Goal: Complete application form: Complete application form

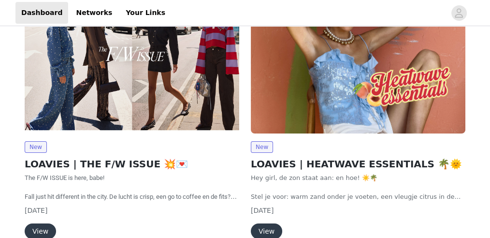
scroll to position [184, 0]
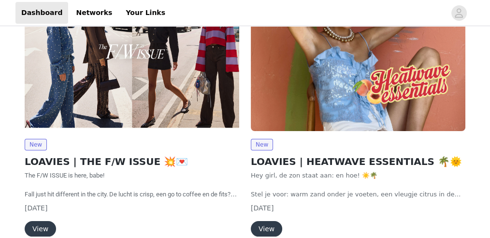
click at [48, 222] on button "View" at bounding box center [40, 228] width 31 height 15
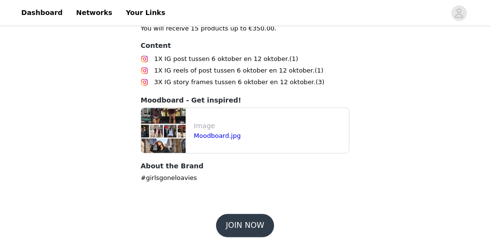
scroll to position [587, 0]
click at [250, 213] on button "JOIN NOW" at bounding box center [244, 224] width 57 height 23
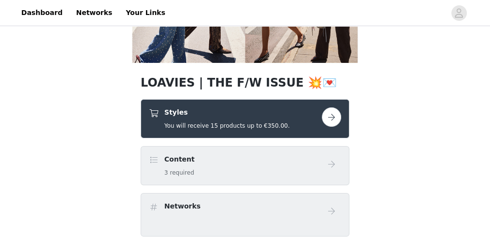
scroll to position [148, 0]
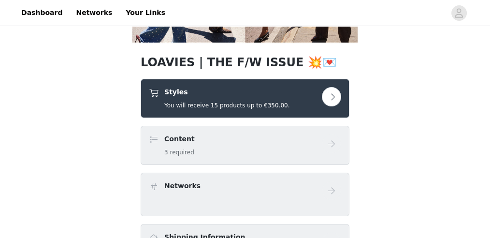
click at [300, 84] on div "Styles You will receive 15 products up to €350.00." at bounding box center [244, 98] width 209 height 39
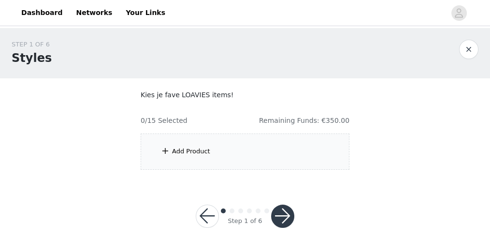
click at [281, 151] on div "Add Product" at bounding box center [244, 151] width 209 height 36
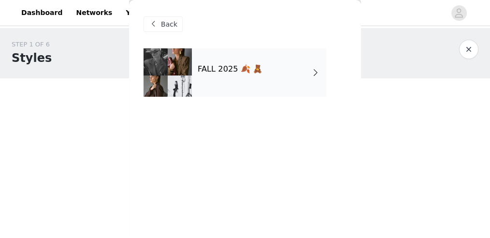
click at [259, 77] on div "FALL 2025 🍂 🧸" at bounding box center [259, 72] width 134 height 48
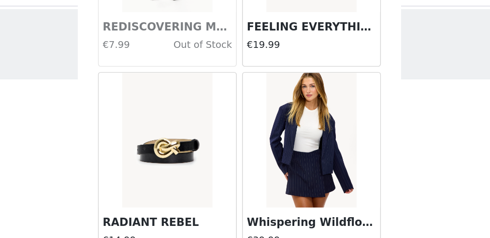
scroll to position [13, 0]
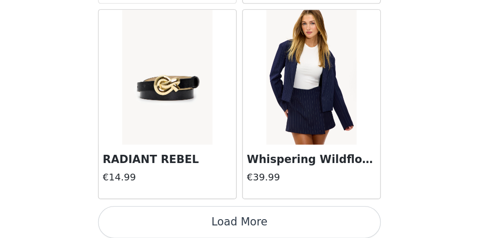
click at [241, 224] on button "Load More" at bounding box center [244, 225] width 203 height 23
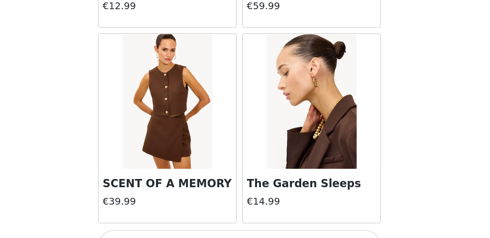
scroll to position [2631, 0]
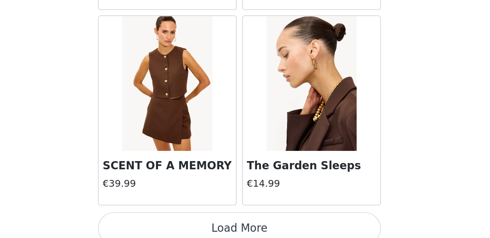
click at [276, 219] on button "Load More" at bounding box center [244, 230] width 203 height 23
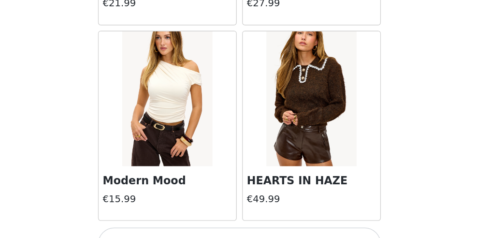
scroll to position [4026, 0]
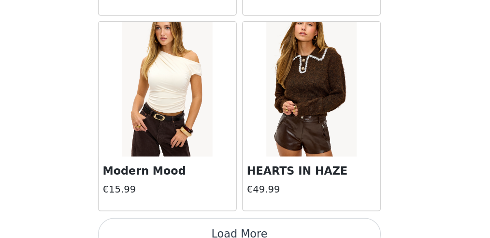
click at [268, 223] on button "Load More" at bounding box center [244, 234] width 203 height 23
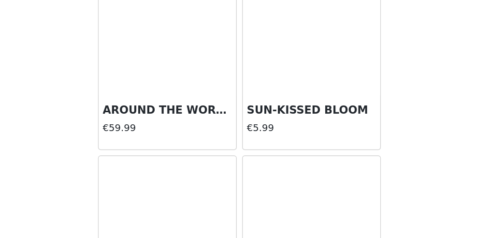
scroll to position [5422, 0]
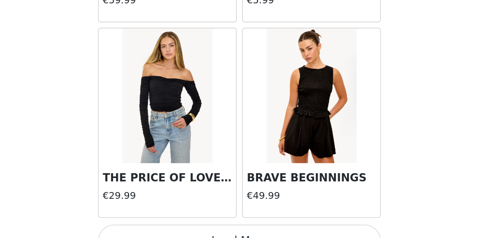
click at [268, 228] on button "Load More" at bounding box center [244, 239] width 203 height 23
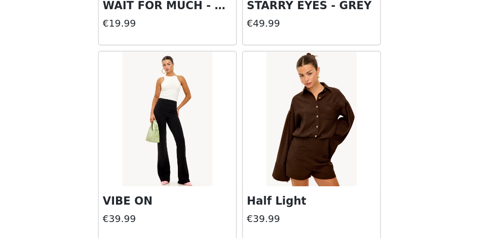
scroll to position [6817, 0]
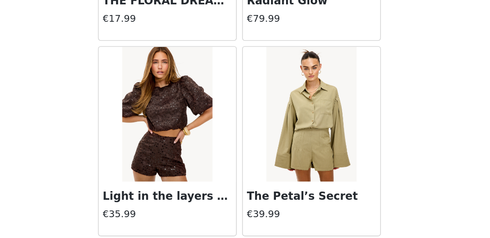
scroll to position [7088, 0]
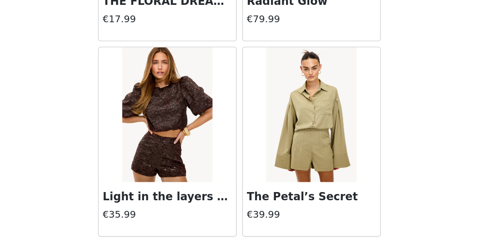
click at [214, 154] on img at bounding box center [193, 149] width 64 height 97
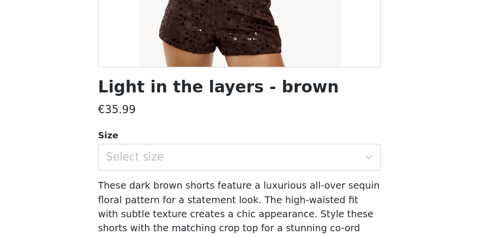
scroll to position [158, 0]
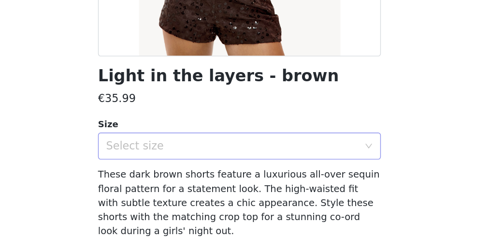
click at [201, 168] on div "Select size" at bounding box center [239, 172] width 181 height 10
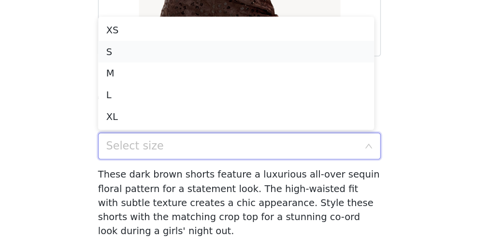
click at [183, 107] on li "S" at bounding box center [242, 103] width 198 height 15
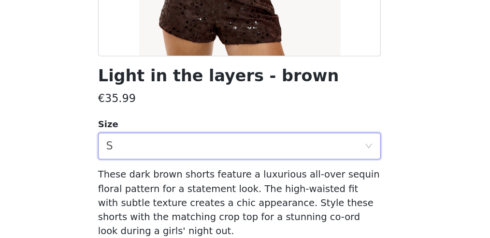
scroll to position [198, 0]
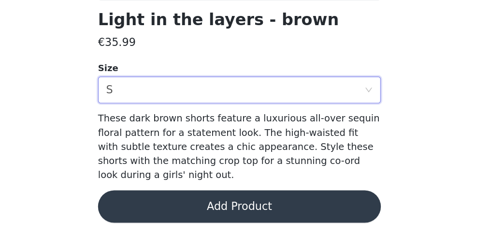
click at [223, 210] on button "Add Product" at bounding box center [244, 214] width 203 height 23
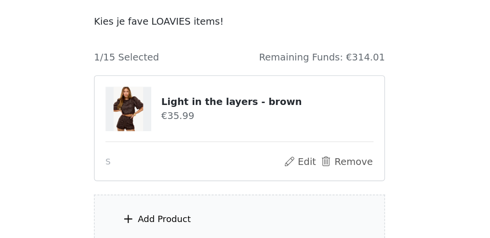
click at [223, 210] on div "Add Product" at bounding box center [244, 224] width 209 height 36
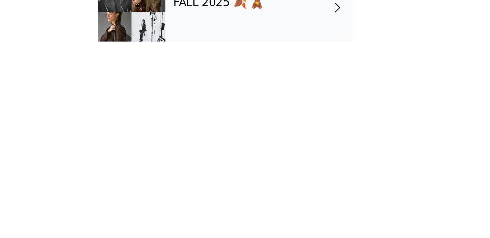
click at [259, 89] on div "FALL 2025 🍂 🧸" at bounding box center [259, 72] width 134 height 48
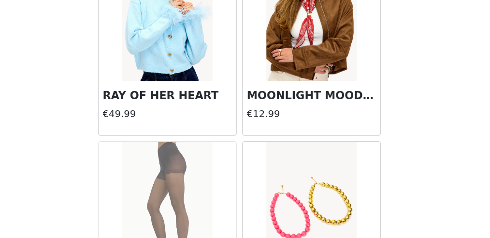
scroll to position [1235, 0]
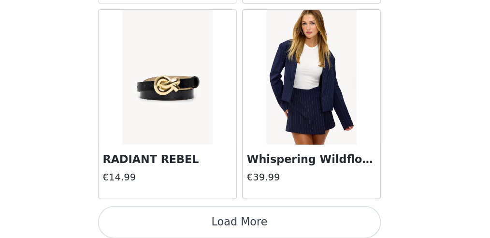
click at [251, 216] on button "Load More" at bounding box center [244, 225] width 203 height 23
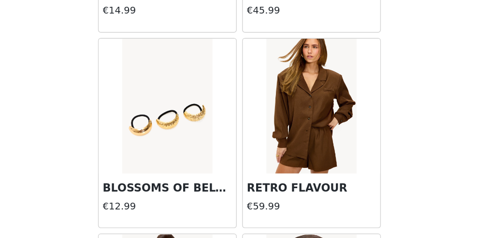
scroll to position [2631, 0]
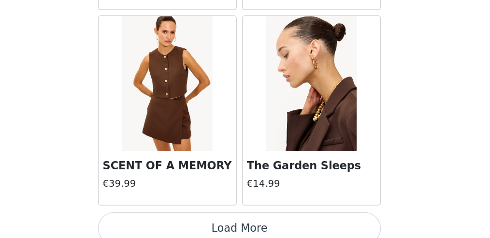
click at [253, 224] on button "Load More" at bounding box center [244, 230] width 203 height 23
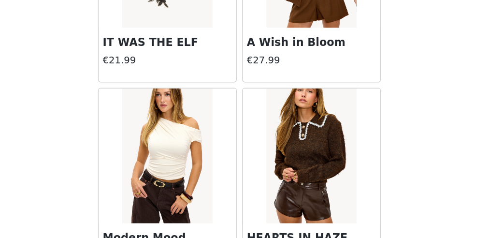
scroll to position [4026, 0]
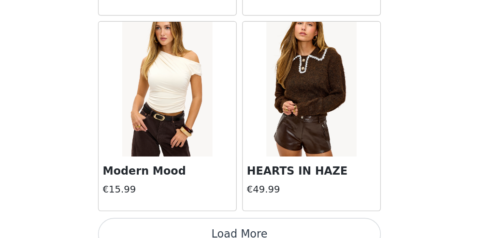
click at [246, 223] on button "Load More" at bounding box center [244, 234] width 203 height 23
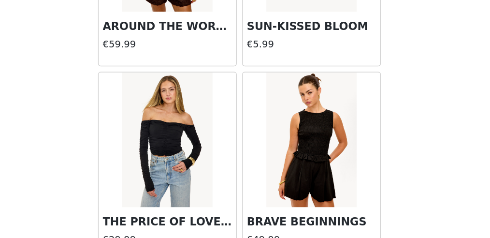
scroll to position [5422, 0]
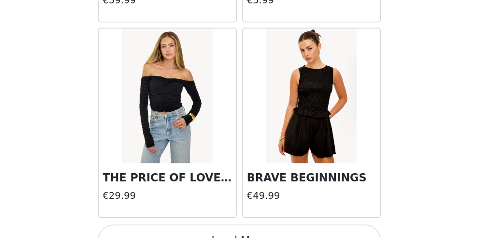
click at [246, 228] on button "Load More" at bounding box center [244, 239] width 203 height 23
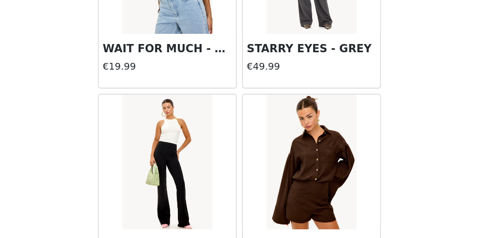
scroll to position [6817, 0]
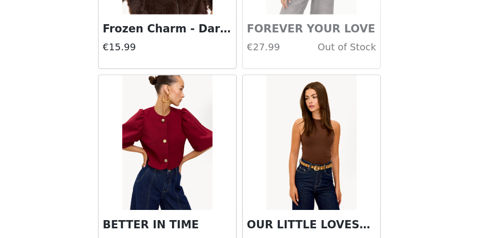
scroll to position [8213, 0]
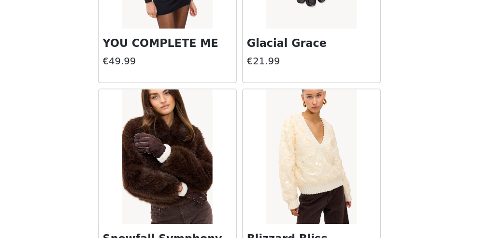
scroll to position [9160, 0]
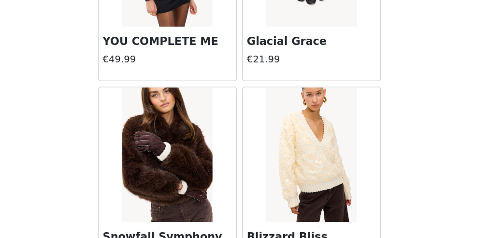
click at [300, 153] on img at bounding box center [296, 177] width 64 height 97
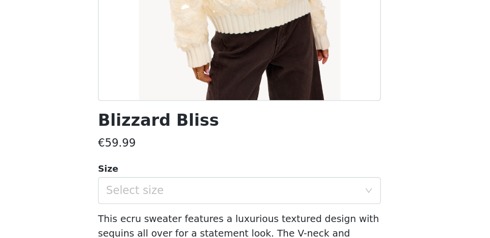
scroll to position [128, 0]
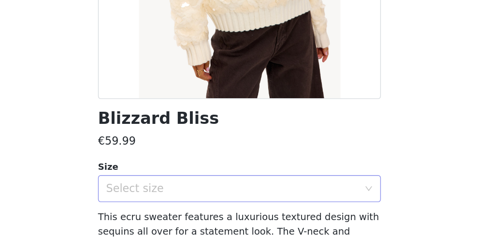
click at [223, 204] on div "Select size" at bounding box center [239, 202] width 181 height 10
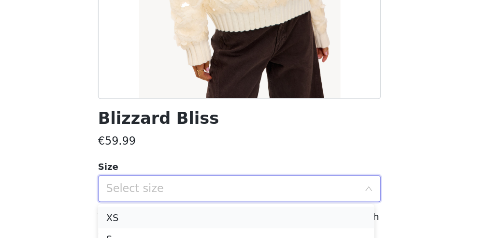
click at [211, 224] on li "XS" at bounding box center [242, 222] width 198 height 15
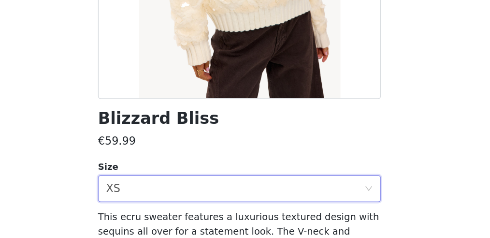
scroll to position [198, 0]
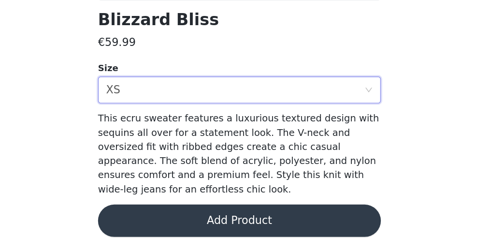
click at [230, 216] on button "Add Product" at bounding box center [244, 224] width 203 height 23
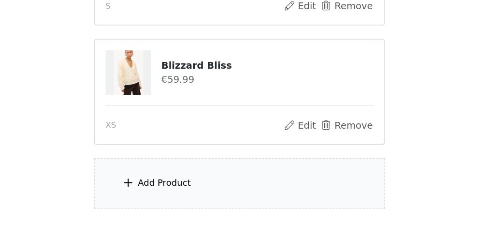
scroll to position [124, 0]
click at [234, 202] on div "Add Product" at bounding box center [244, 198] width 209 height 36
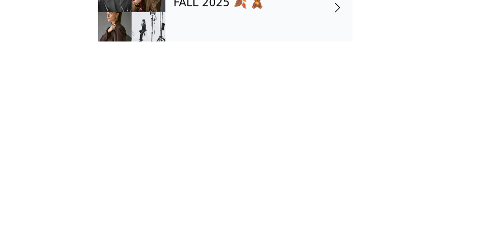
click at [280, 74] on div "FALL 2025 🍂 🧸" at bounding box center [259, 72] width 134 height 48
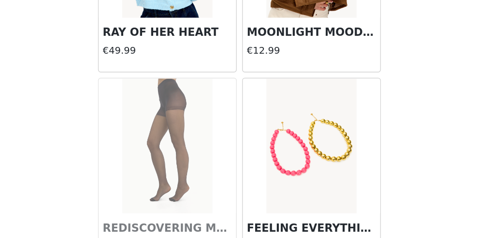
scroll to position [1235, 0]
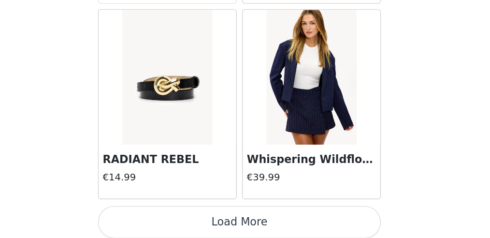
click at [264, 215] on button "Load More" at bounding box center [244, 225] width 203 height 23
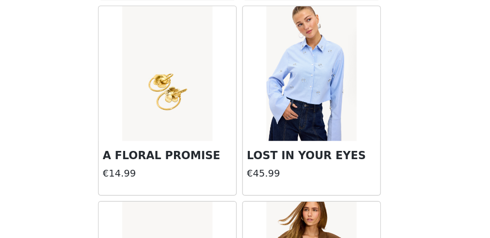
scroll to position [2631, 0]
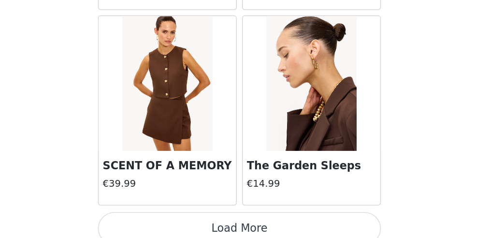
click at [302, 219] on button "Load More" at bounding box center [244, 230] width 203 height 23
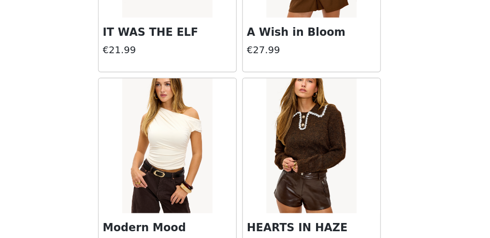
scroll to position [4026, 0]
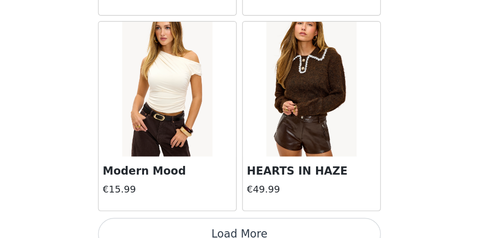
click at [295, 223] on button "Load More" at bounding box center [244, 234] width 203 height 23
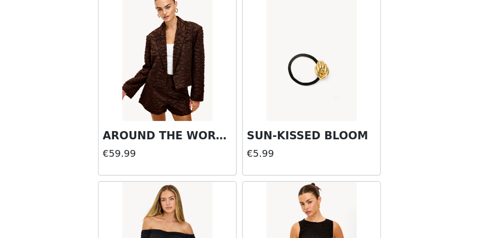
scroll to position [5422, 0]
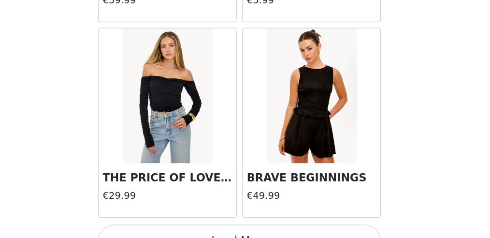
click at [267, 228] on button "Load More" at bounding box center [244, 239] width 203 height 23
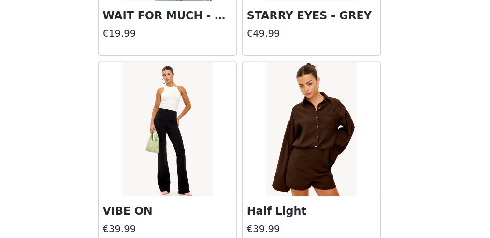
scroll to position [6817, 0]
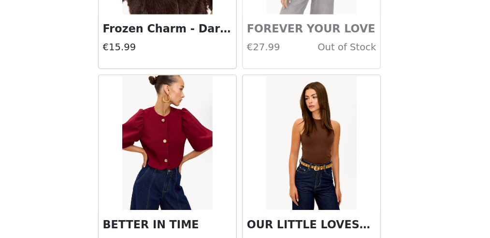
scroll to position [8213, 0]
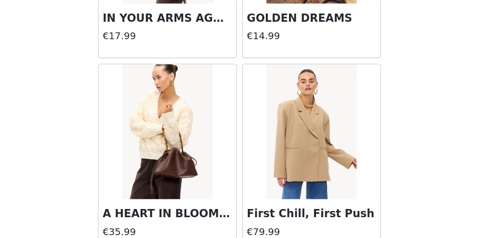
scroll to position [9598, 0]
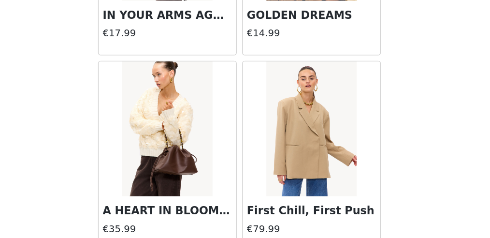
click at [210, 151] on img at bounding box center [193, 159] width 64 height 97
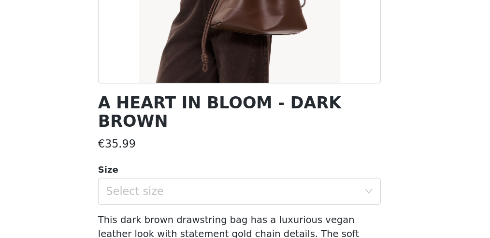
scroll to position [141, 0]
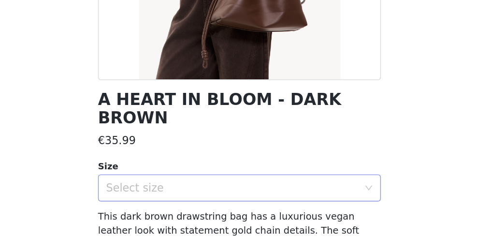
click at [197, 196] on div "Select size" at bounding box center [239, 201] width 181 height 10
click at [187, 210] on li "ONESIZE" at bounding box center [242, 209] width 198 height 15
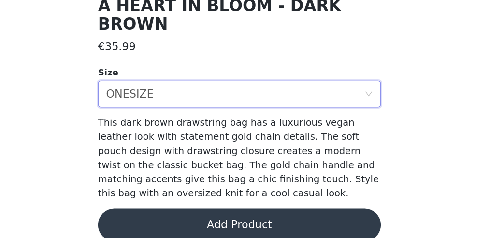
scroll to position [209, 0]
click at [220, 218] on button "Add Product" at bounding box center [244, 227] width 203 height 23
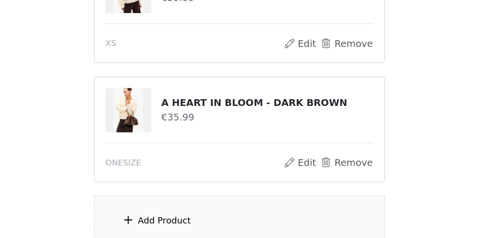
click at [220, 218] on div "Add Product" at bounding box center [244, 225] width 209 height 36
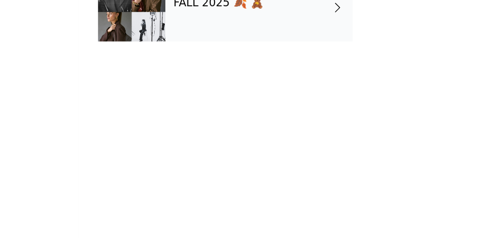
click at [290, 96] on div "FALL 2025 🍂 🧸" at bounding box center [259, 72] width 134 height 48
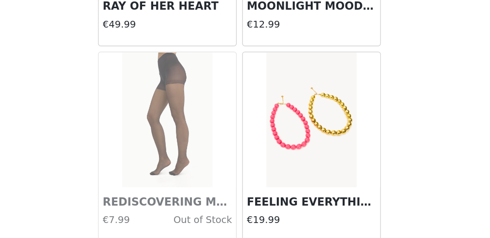
scroll to position [1235, 0]
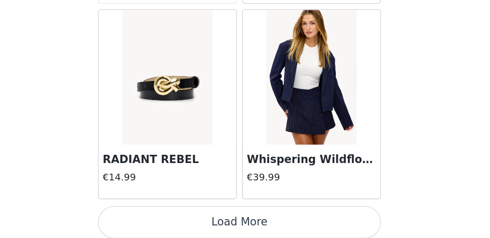
click at [291, 219] on button "Load More" at bounding box center [244, 225] width 203 height 23
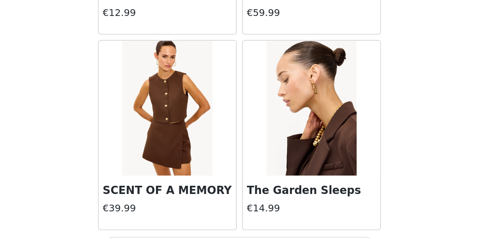
scroll to position [2631, 0]
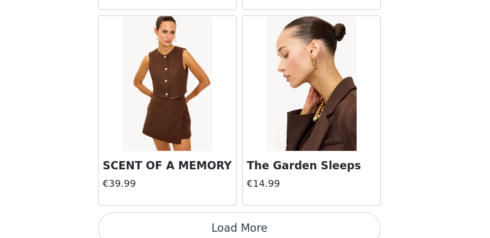
drag, startPoint x: 291, startPoint y: 219, endPoint x: 268, endPoint y: 217, distance: 22.8
click at [268, 219] on button "Load More" at bounding box center [244, 230] width 203 height 23
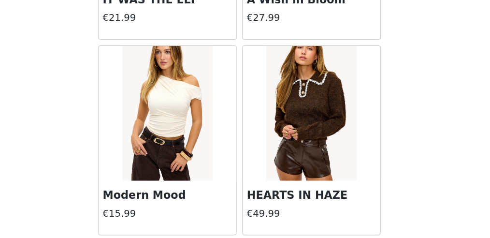
scroll to position [4026, 0]
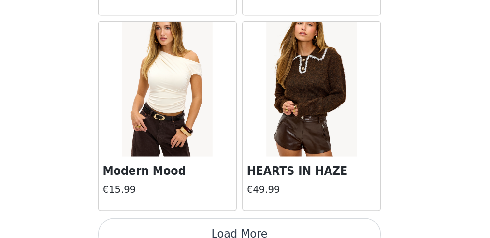
click at [252, 223] on button "Load More" at bounding box center [244, 234] width 203 height 23
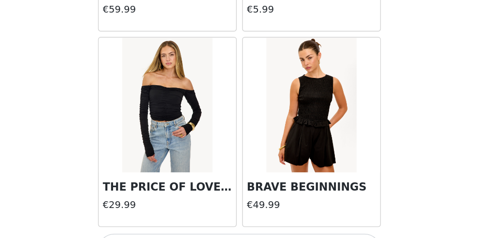
scroll to position [5422, 0]
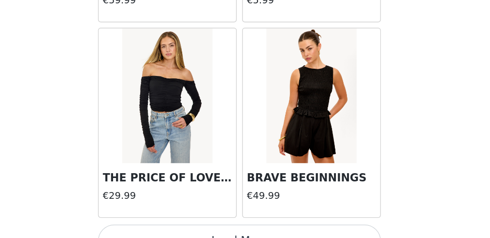
click at [248, 228] on button "Load More" at bounding box center [244, 239] width 203 height 23
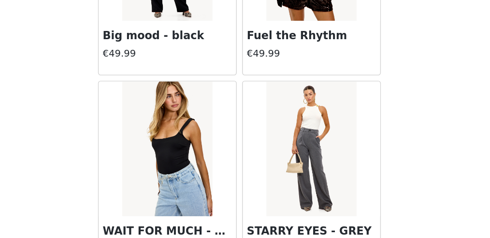
scroll to position [6817, 0]
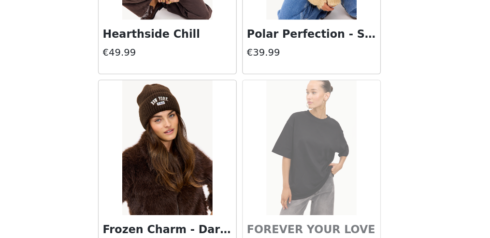
scroll to position [8213, 0]
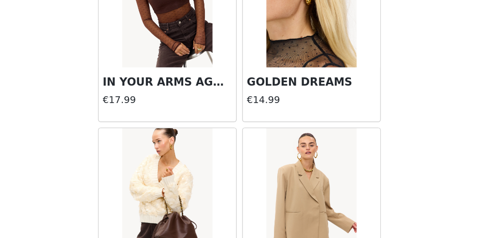
scroll to position [9608, 0]
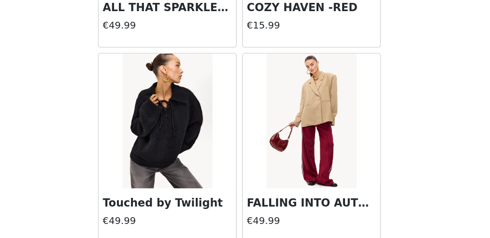
scroll to position [11004, 0]
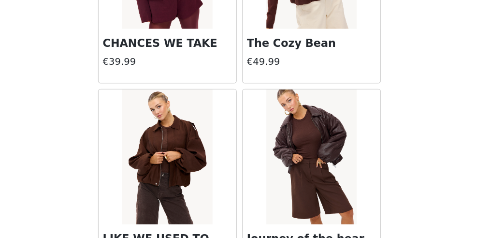
scroll to position [11998, 0]
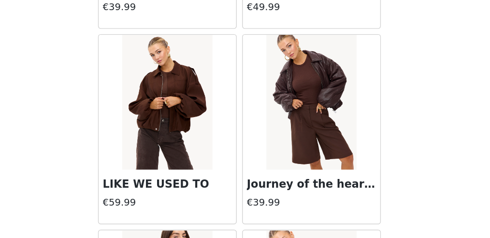
click at [198, 100] on img at bounding box center [193, 140] width 64 height 97
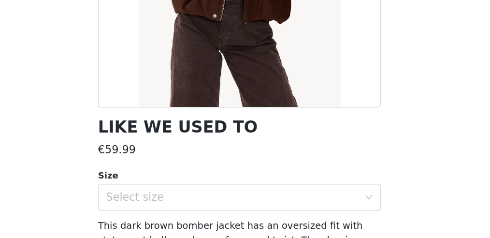
scroll to position [122, 0]
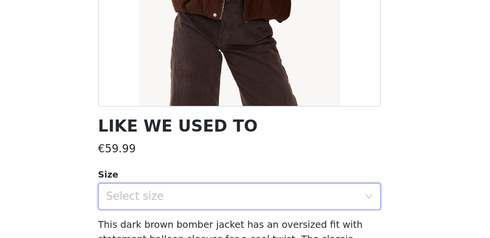
click at [178, 198] on div "Select size" at bounding box center [241, 207] width 185 height 18
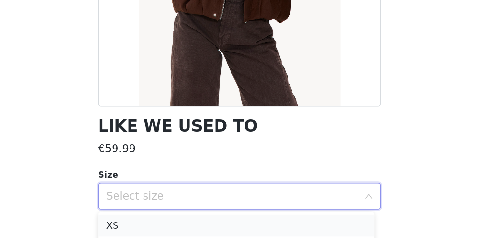
click at [170, 225] on li "XS" at bounding box center [242, 228] width 198 height 15
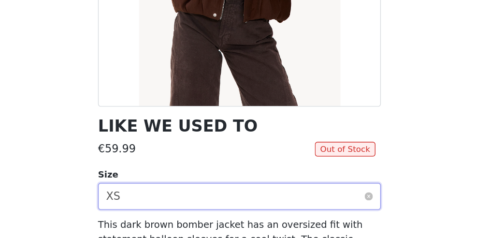
click at [189, 202] on div "Select size XS" at bounding box center [241, 207] width 185 height 18
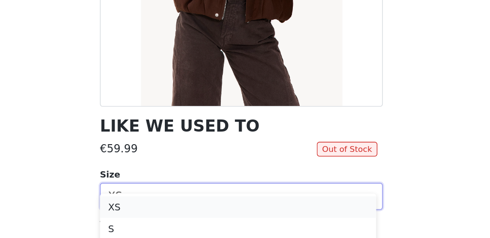
scroll to position [197, 0]
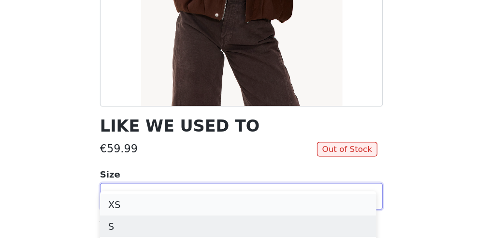
click at [165, 227] on li "S" at bounding box center [242, 228] width 198 height 15
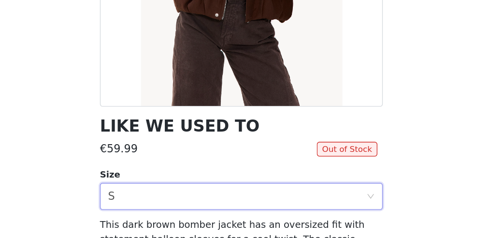
click at [210, 174] on div "€59.99" at bounding box center [220, 174] width 155 height 12
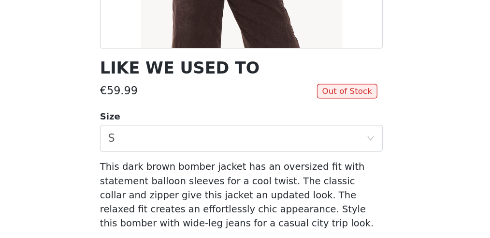
scroll to position [174, 0]
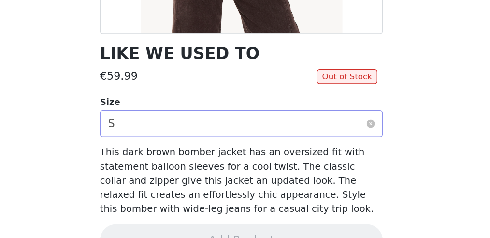
click at [213, 154] on div "Select size S" at bounding box center [241, 155] width 185 height 18
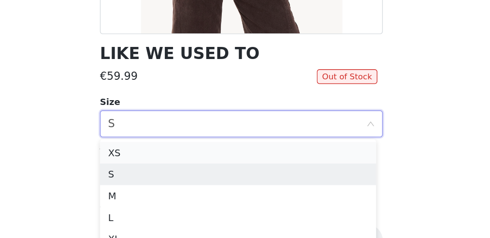
click at [183, 180] on li "XS" at bounding box center [242, 175] width 198 height 15
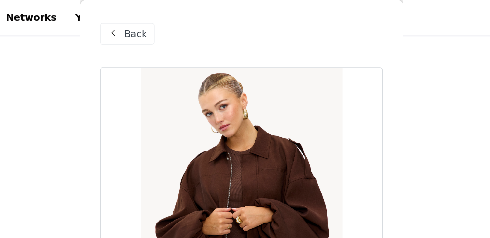
scroll to position [99, 0]
click at [177, 26] on div "Back" at bounding box center [162, 23] width 39 height 15
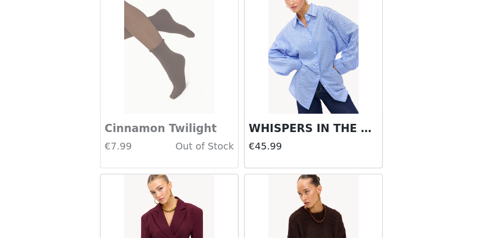
scroll to position [12400, 0]
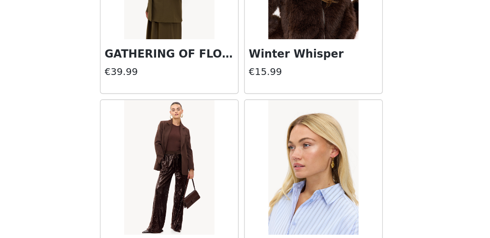
scroll to position [13212, 0]
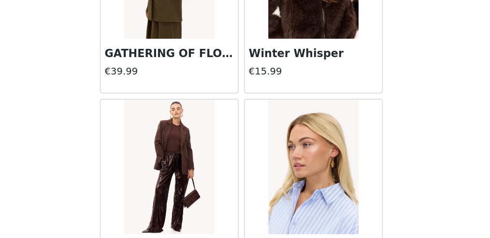
click at [203, 157] on img at bounding box center [193, 186] width 64 height 97
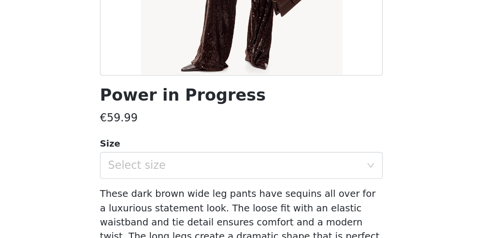
scroll to position [149, 0]
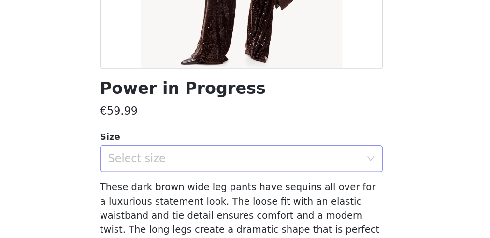
click at [198, 182] on div "Select size" at bounding box center [239, 181] width 181 height 10
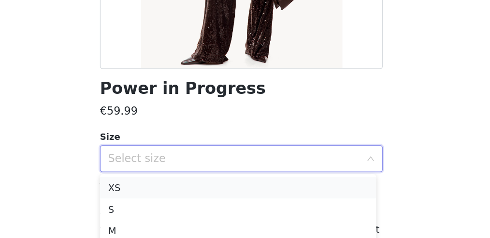
click at [185, 197] on li "XS" at bounding box center [242, 201] width 198 height 15
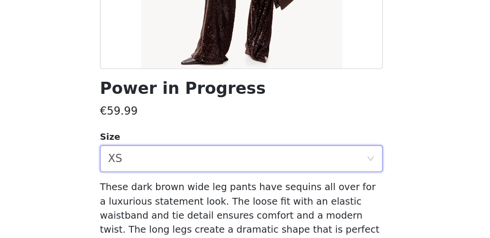
scroll to position [198, 0]
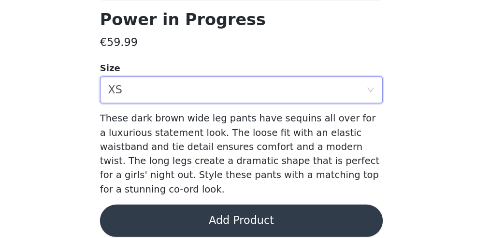
click at [229, 218] on button "Add Product" at bounding box center [244, 224] width 203 height 23
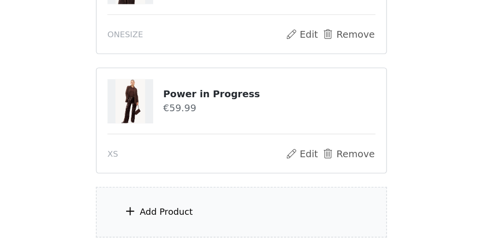
scroll to position [281, 0]
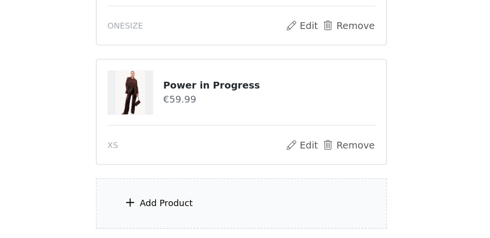
click at [208, 206] on div "Add Product" at bounding box center [244, 213] width 209 height 36
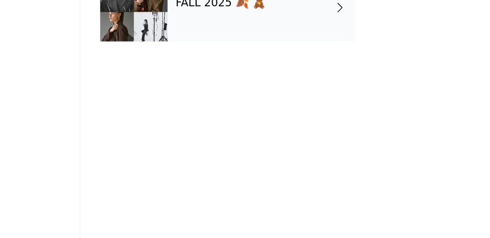
click at [239, 85] on div "FALL 2025 🍂 🧸" at bounding box center [259, 72] width 134 height 48
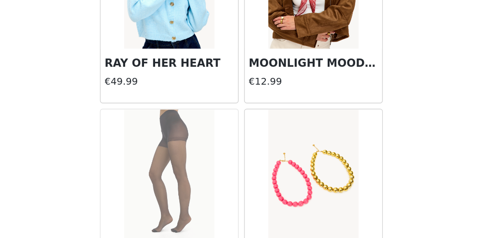
scroll to position [1235, 0]
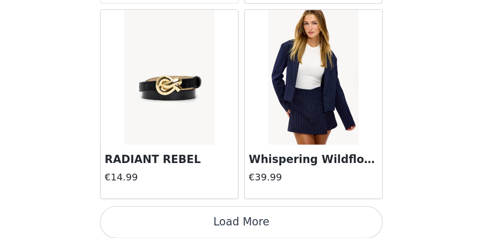
click at [261, 218] on button "Load More" at bounding box center [244, 225] width 203 height 23
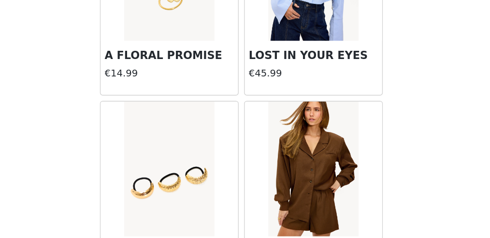
scroll to position [2631, 0]
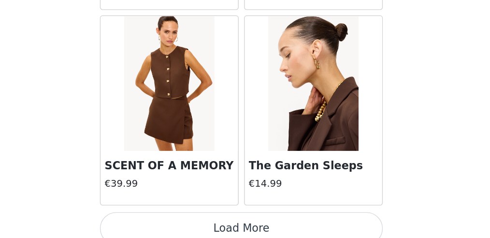
click at [249, 223] on button "Load More" at bounding box center [244, 230] width 203 height 23
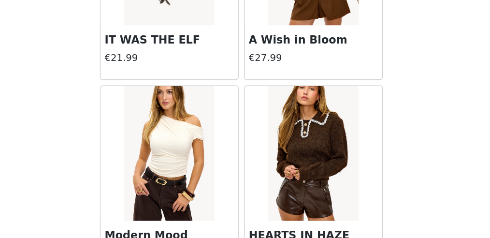
scroll to position [4026, 0]
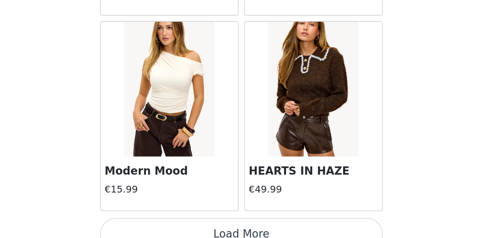
click at [244, 223] on button "Load More" at bounding box center [244, 234] width 203 height 23
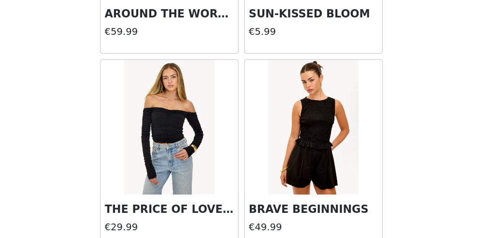
scroll to position [5422, 0]
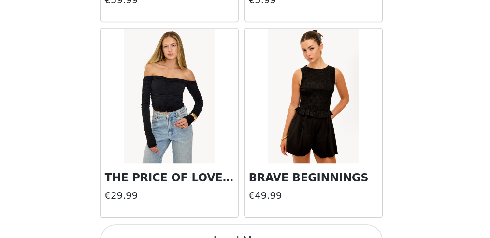
click at [240, 228] on button "Load More" at bounding box center [244, 239] width 203 height 23
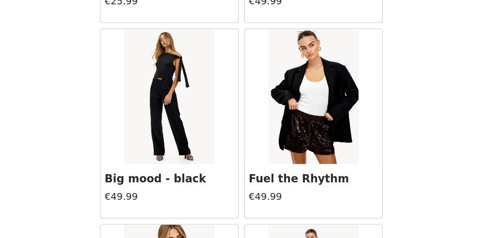
scroll to position [6817, 0]
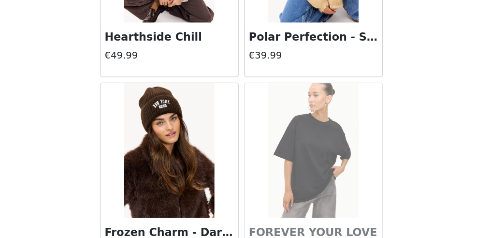
scroll to position [8213, 0]
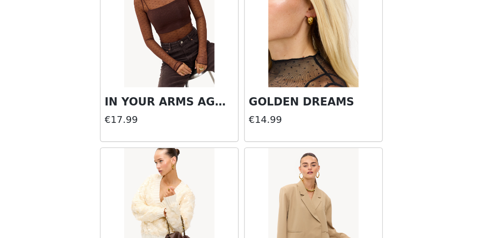
scroll to position [9608, 0]
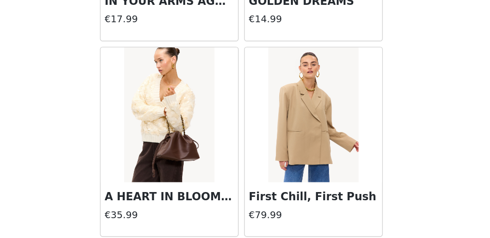
drag, startPoint x: 236, startPoint y: 223, endPoint x: 225, endPoint y: 222, distance: 10.2
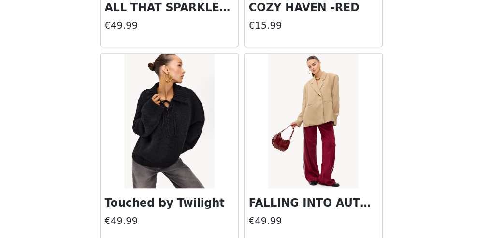
scroll to position [11004, 0]
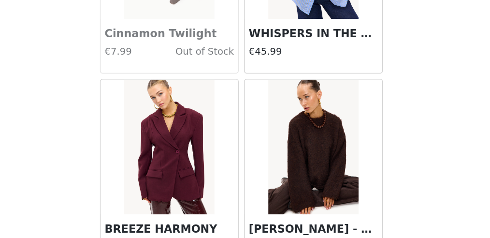
scroll to position [12386, 0]
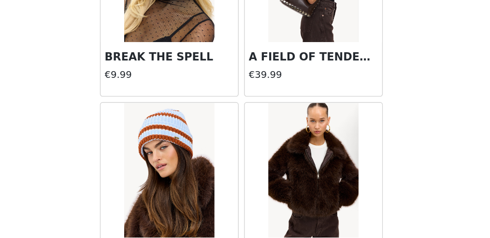
scroll to position [13795, 0]
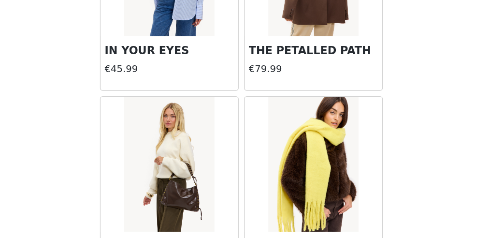
scroll to position [14478, 0]
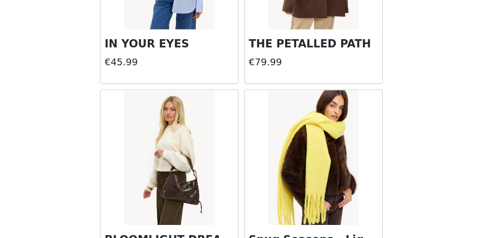
click at [295, 146] on img at bounding box center [296, 179] width 64 height 97
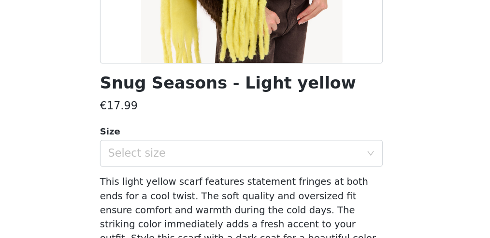
scroll to position [154, 0]
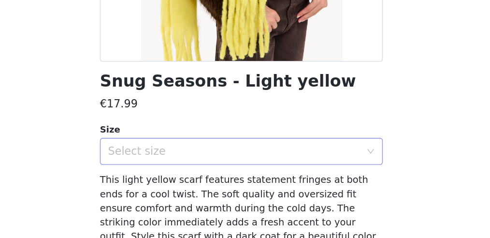
click at [242, 168] on div "Select size" at bounding box center [241, 175] width 185 height 18
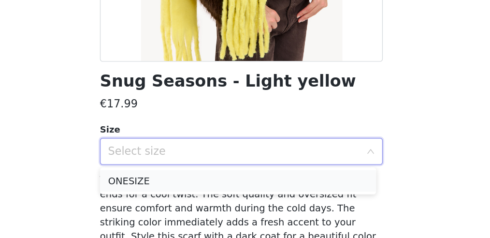
click at [220, 194] on li "ONESIZE" at bounding box center [242, 196] width 198 height 15
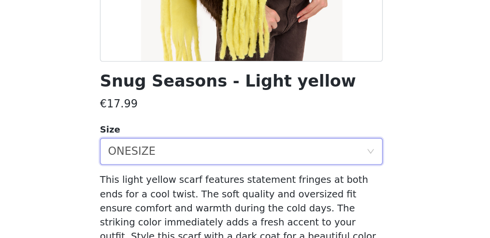
scroll to position [198, 0]
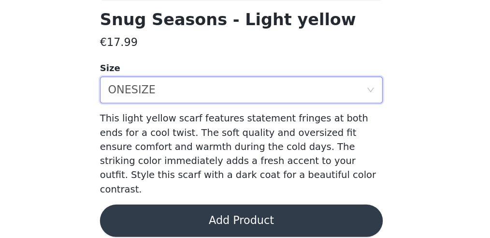
click at [218, 213] on button "Add Product" at bounding box center [244, 224] width 203 height 23
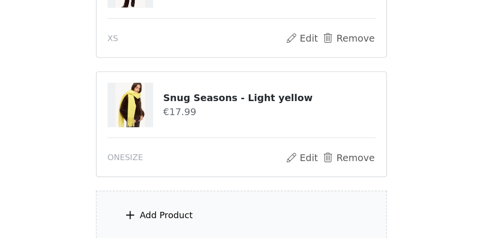
scroll to position [358, 0]
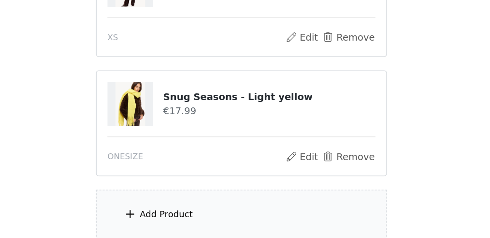
click at [210, 212] on div "Add Product" at bounding box center [244, 221] width 209 height 36
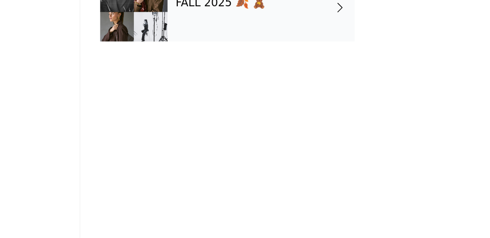
click at [259, 88] on div "FALL 2025 🍂 🧸" at bounding box center [259, 72] width 134 height 48
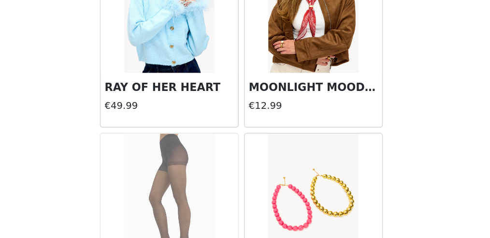
scroll to position [1235, 0]
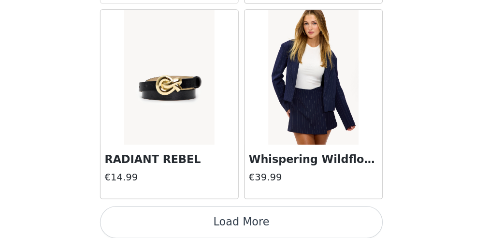
click at [240, 216] on button "Load More" at bounding box center [244, 225] width 203 height 23
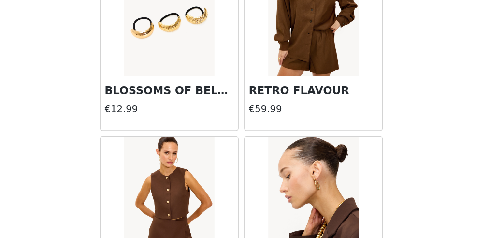
scroll to position [2631, 0]
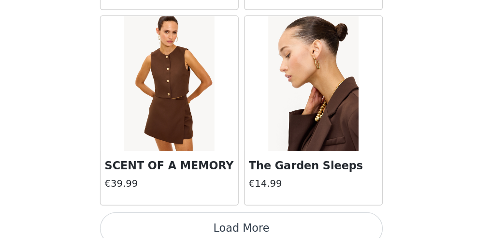
click at [236, 220] on button "Load More" at bounding box center [244, 230] width 203 height 23
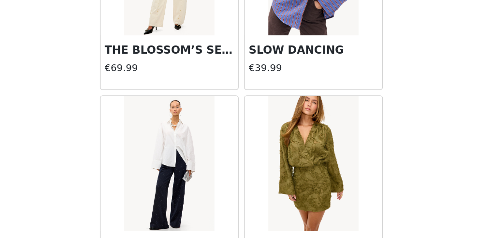
scroll to position [4026, 0]
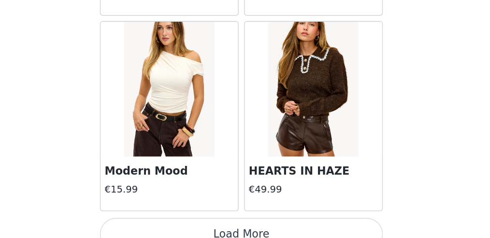
click at [232, 223] on button "Load More" at bounding box center [244, 234] width 203 height 23
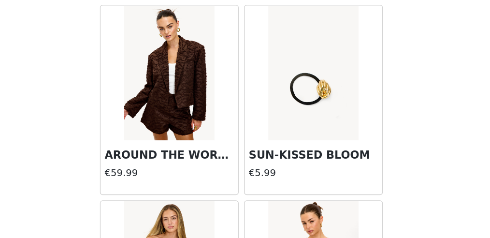
scroll to position [5422, 0]
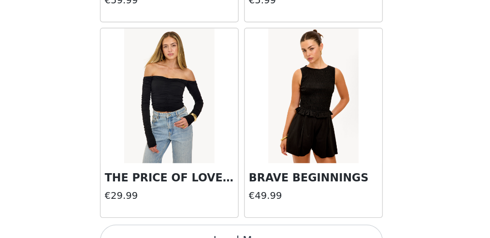
click at [245, 228] on button "Load More" at bounding box center [244, 239] width 203 height 23
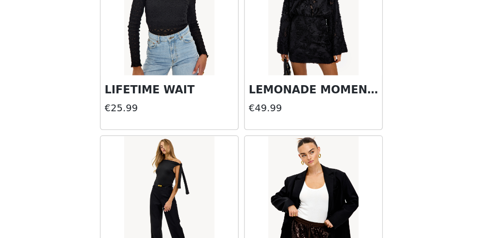
scroll to position [6817, 0]
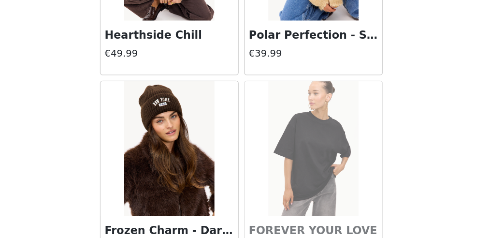
scroll to position [8213, 0]
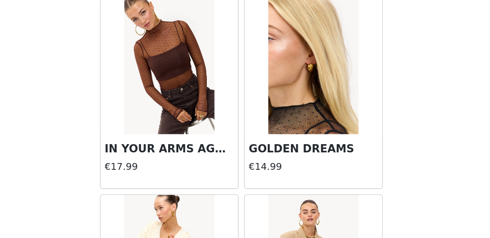
scroll to position [9608, 0]
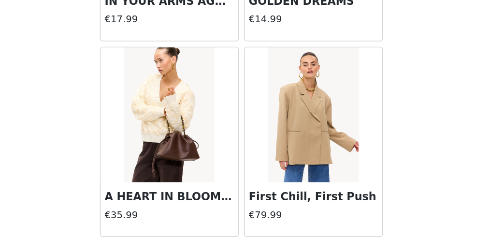
drag, startPoint x: 237, startPoint y: 221, endPoint x: 232, endPoint y: 221, distance: 4.9
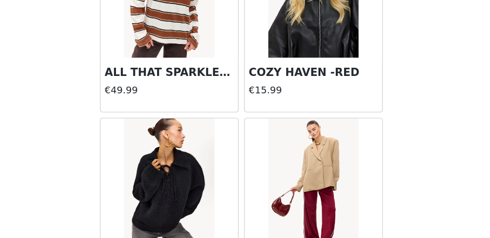
scroll to position [11004, 0]
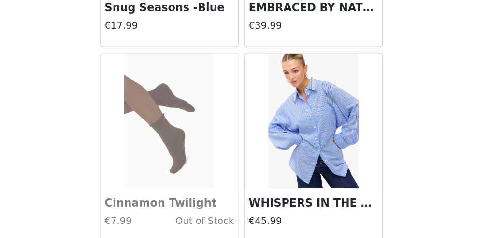
scroll to position [12400, 0]
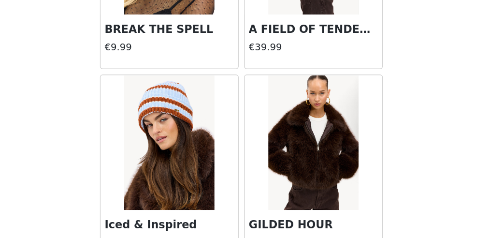
scroll to position [13795, 0]
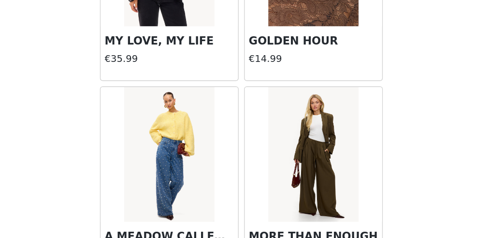
scroll to position [14197, 0]
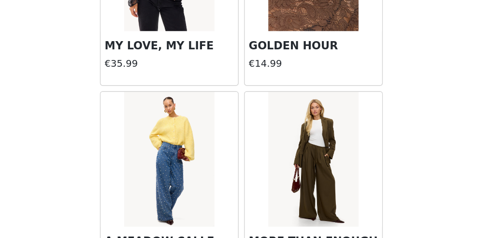
click at [202, 133] on img at bounding box center [193, 181] width 64 height 97
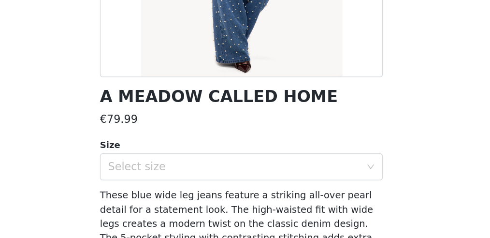
scroll to position [143, 0]
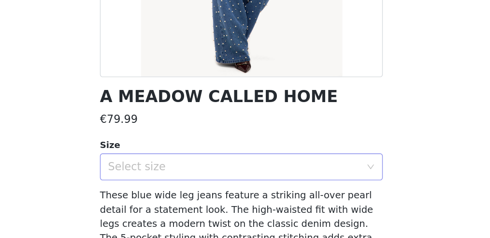
click at [178, 180] on div "Select size" at bounding box center [241, 186] width 185 height 18
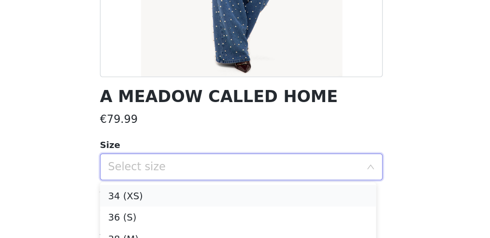
click at [176, 211] on li "34 (XS)" at bounding box center [242, 206] width 198 height 15
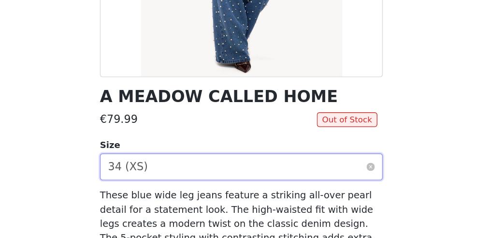
click at [206, 184] on div "Select size 34 (XS)" at bounding box center [241, 186] width 185 height 18
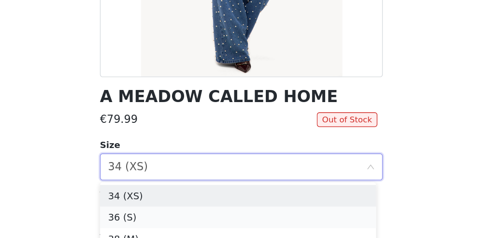
click at [172, 223] on li "36 (S)" at bounding box center [242, 222] width 198 height 15
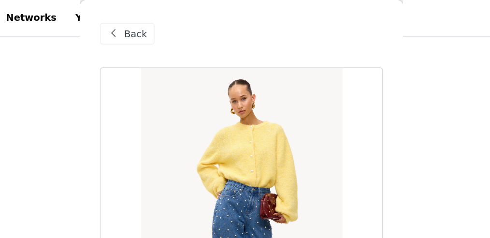
scroll to position [252, 0]
click at [170, 22] on span "Back" at bounding box center [169, 24] width 16 height 10
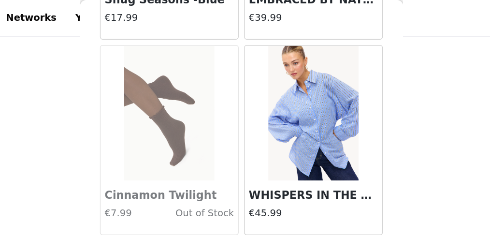
scroll to position [12205, 0]
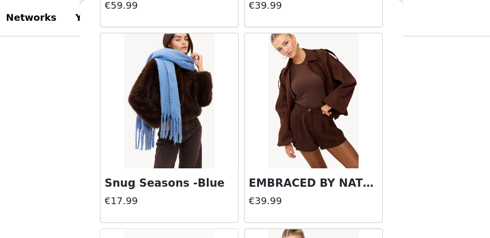
click at [297, 51] on img at bounding box center [296, 72] width 64 height 97
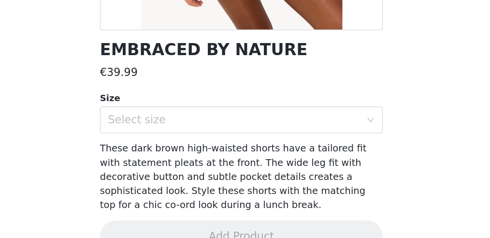
scroll to position [252, 0]
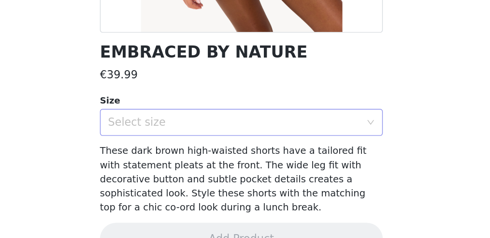
click at [264, 133] on div "Select size" at bounding box center [239, 131] width 181 height 10
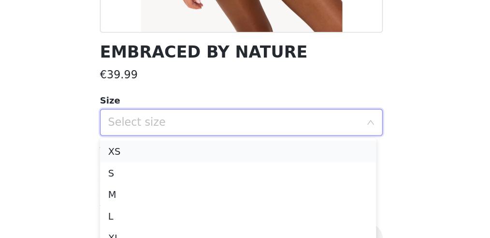
click at [217, 156] on li "XS" at bounding box center [242, 151] width 198 height 15
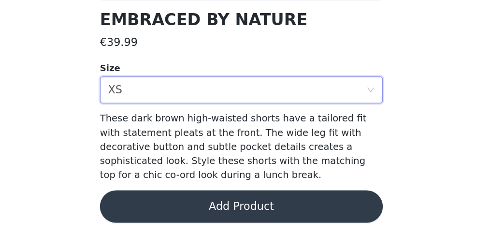
scroll to position [298, 0]
click at [252, 216] on button "Add Product" at bounding box center [244, 214] width 203 height 23
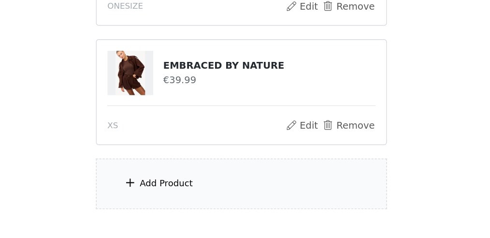
scroll to position [466, 0]
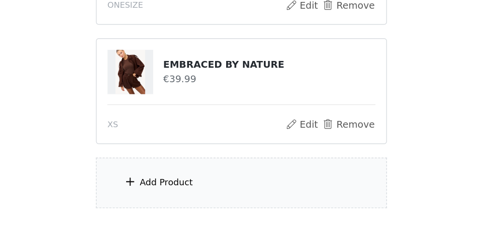
click at [247, 195] on div "Add Product" at bounding box center [244, 198] width 209 height 36
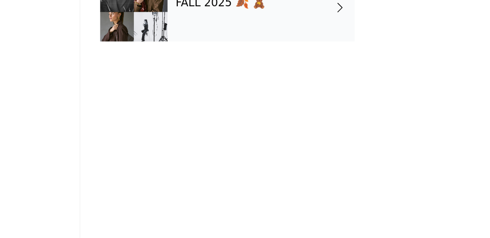
click at [261, 89] on div "FALL 2025 🍂 🧸" at bounding box center [259, 72] width 134 height 48
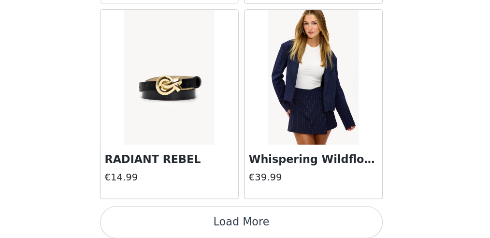
scroll to position [1235, 0]
click at [276, 221] on button "Load More" at bounding box center [244, 225] width 203 height 23
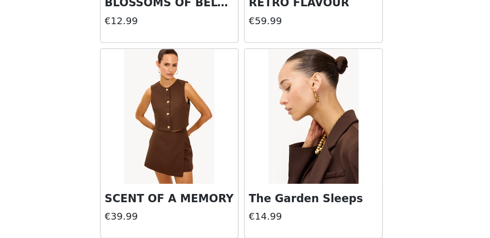
scroll to position [2631, 0]
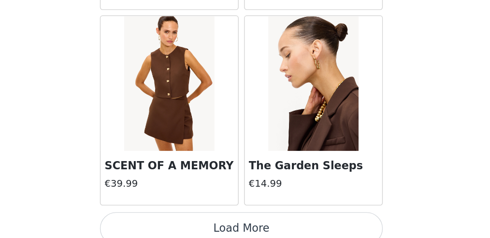
click at [276, 221] on button "Load More" at bounding box center [244, 230] width 203 height 23
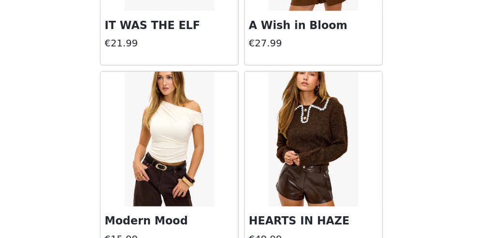
scroll to position [4026, 0]
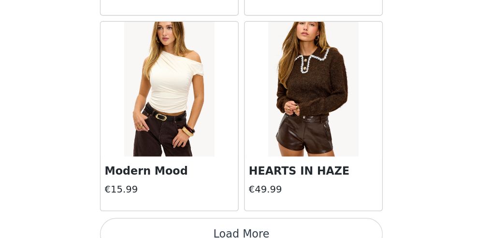
click at [276, 223] on button "Load More" at bounding box center [244, 234] width 203 height 23
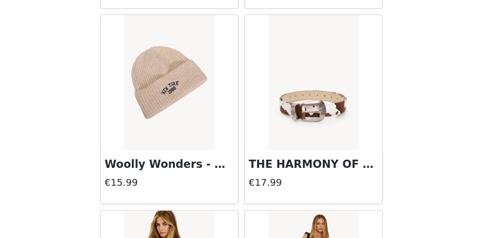
scroll to position [4171, 0]
click at [303, 133] on img at bounding box center [296, 126] width 64 height 97
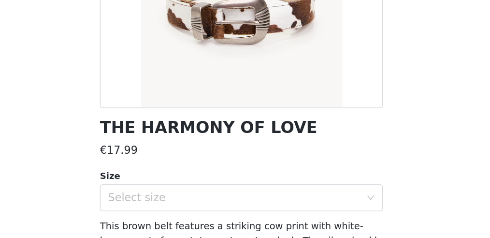
scroll to position [122, 0]
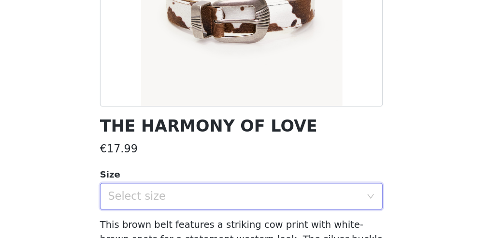
click at [210, 199] on div "Select size" at bounding box center [241, 207] width 185 height 18
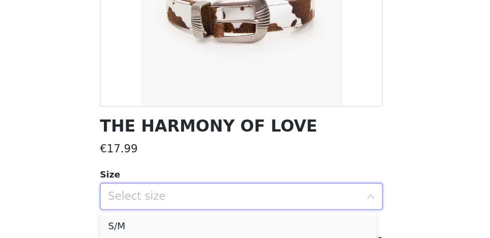
scroll to position [522, 0]
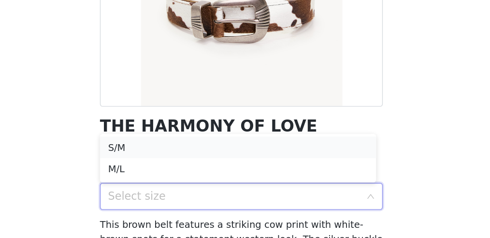
click at [185, 176] on li "S/M" at bounding box center [242, 172] width 198 height 15
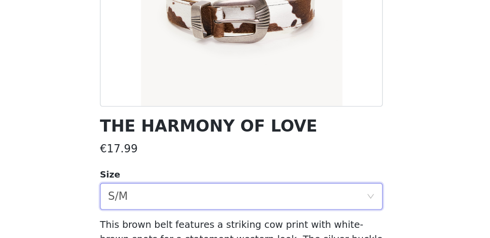
scroll to position [198, 0]
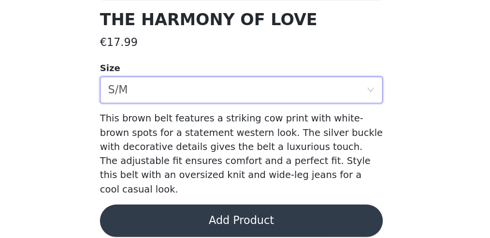
click at [215, 213] on button "Add Product" at bounding box center [244, 224] width 203 height 23
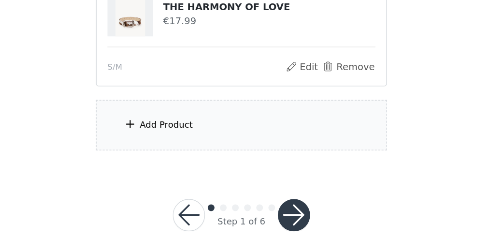
scroll to position [607, 0]
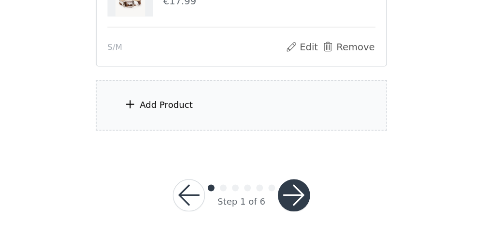
click at [222, 142] on div "Add Product" at bounding box center [244, 142] width 209 height 36
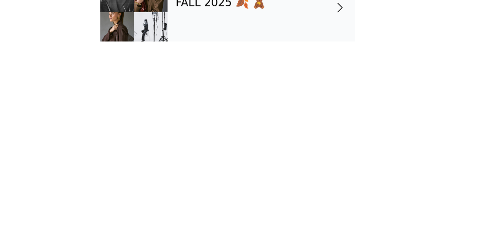
click at [263, 74] on div "FALL 2025 🍂 🧸" at bounding box center [259, 72] width 134 height 48
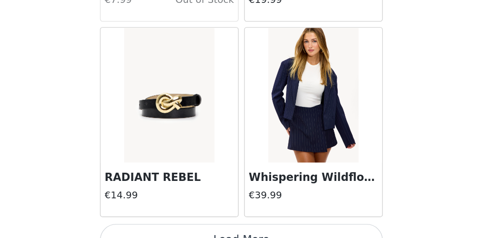
scroll to position [1235, 0]
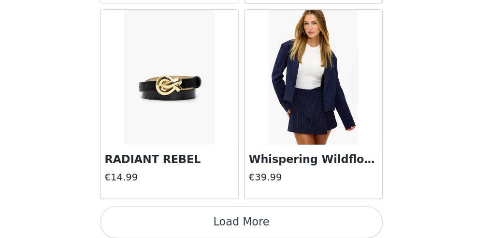
click at [239, 225] on button "Load More" at bounding box center [244, 225] width 203 height 23
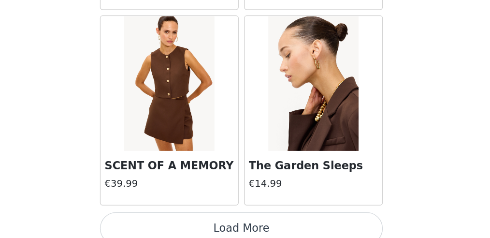
scroll to position [2631, 0]
click at [239, 224] on button "Load More" at bounding box center [244, 230] width 203 height 23
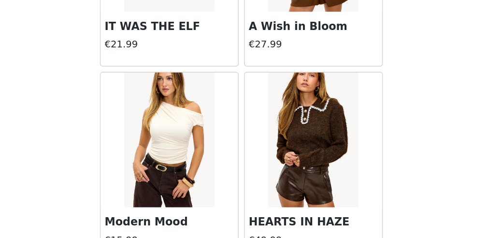
scroll to position [4026, 0]
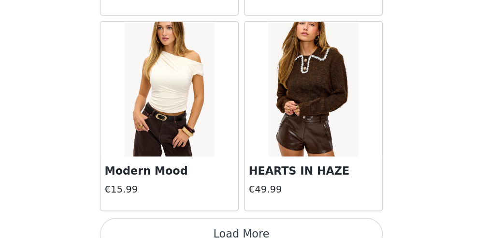
drag, startPoint x: 243, startPoint y: 222, endPoint x: 225, endPoint y: 221, distance: 17.4
drag, startPoint x: 225, startPoint y: 221, endPoint x: 211, endPoint y: 222, distance: 14.6
drag, startPoint x: 211, startPoint y: 222, endPoint x: 233, endPoint y: 224, distance: 21.8
click at [232, 224] on button "Load More" at bounding box center [244, 234] width 203 height 23
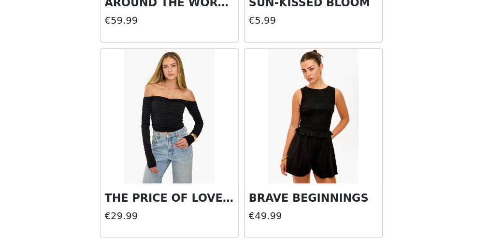
scroll to position [5422, 0]
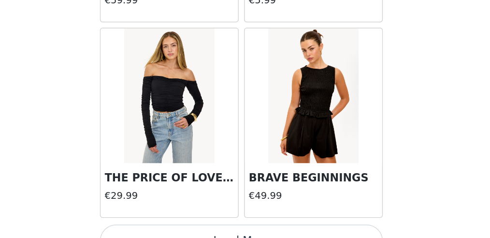
click at [200, 228] on button "Load More" at bounding box center [244, 239] width 203 height 23
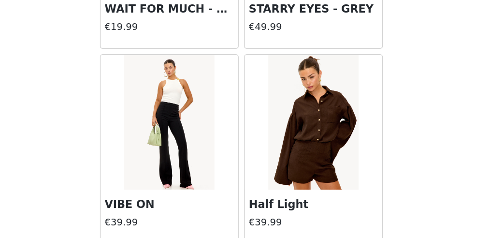
scroll to position [6817, 0]
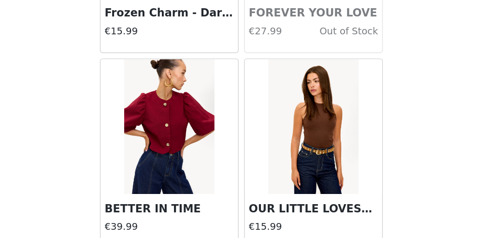
scroll to position [8202, 0]
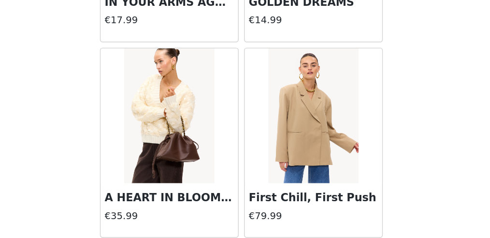
scroll to position [9608, 0]
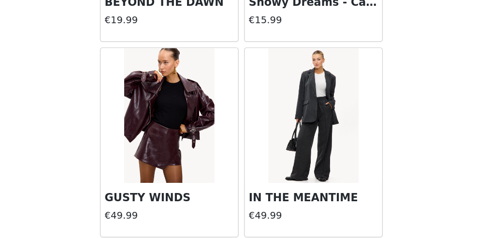
scroll to position [10589, 0]
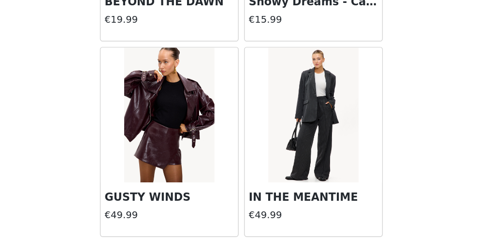
click at [200, 119] on img at bounding box center [193, 149] width 64 height 97
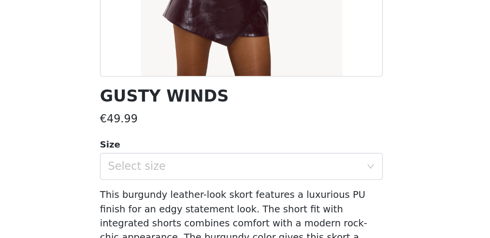
scroll to position [144, 0]
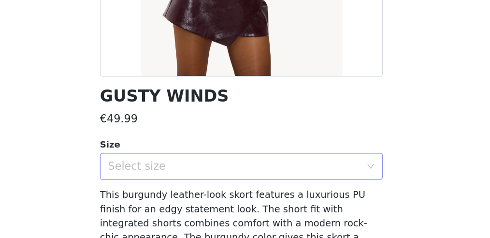
click at [233, 186] on div "Select size" at bounding box center [239, 186] width 181 height 10
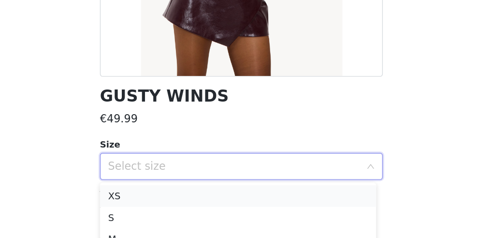
click at [194, 204] on li "XS" at bounding box center [242, 206] width 198 height 15
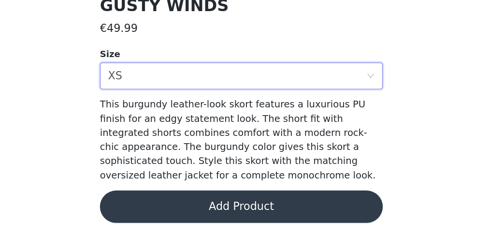
scroll to position [209, 0]
click at [230, 216] on button "Add Product" at bounding box center [244, 214] width 203 height 23
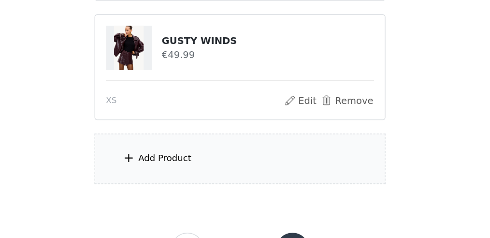
scroll to position [692, 0]
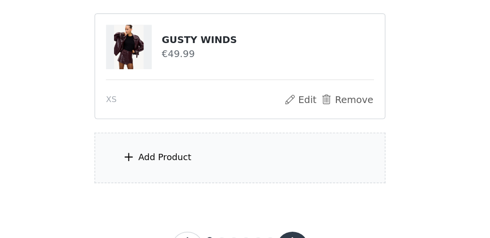
click at [204, 138] on div "Add Product" at bounding box center [191, 143] width 38 height 10
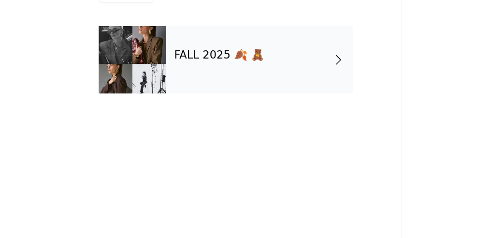
click at [244, 86] on div "FALL 2025 🍂 🧸" at bounding box center [259, 72] width 134 height 48
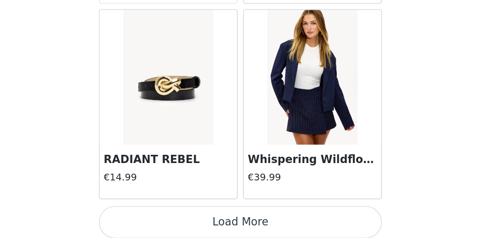
click at [242, 223] on button "Load More" at bounding box center [244, 225] width 203 height 23
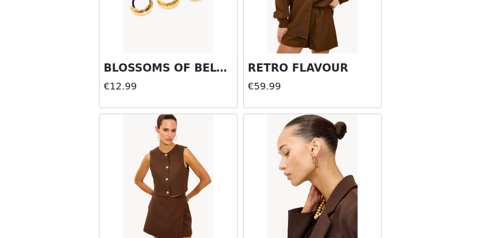
scroll to position [2631, 0]
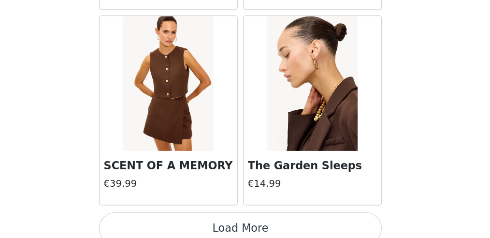
click at [235, 221] on button "Load More" at bounding box center [244, 230] width 203 height 23
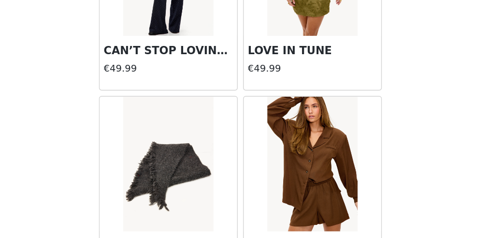
scroll to position [4026, 0]
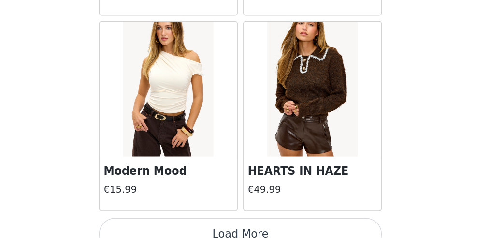
click at [232, 223] on button "Load More" at bounding box center [244, 234] width 203 height 23
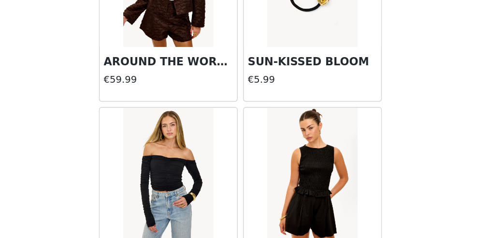
scroll to position [5422, 0]
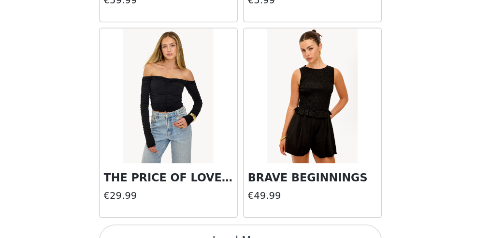
click at [251, 228] on button "Load More" at bounding box center [244, 239] width 203 height 23
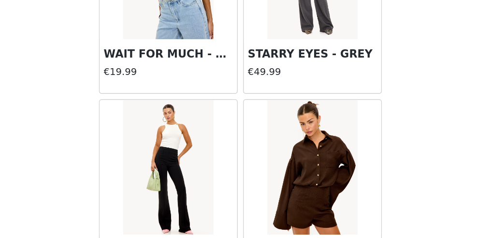
scroll to position [6817, 0]
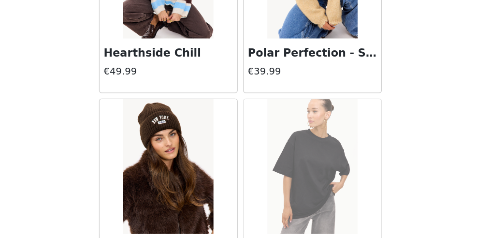
scroll to position [8032, 0]
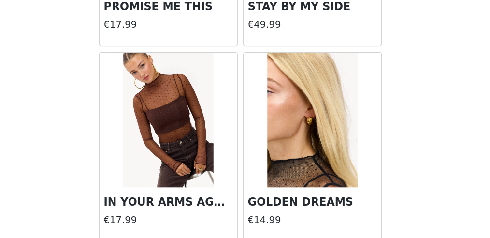
scroll to position [9608, 0]
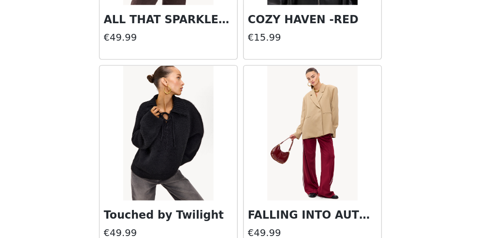
scroll to position [11004, 0]
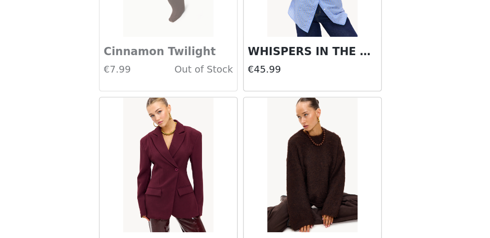
scroll to position [12400, 0]
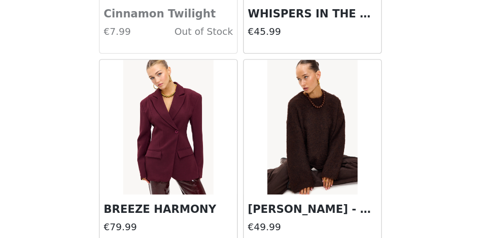
click at [287, 119] on img at bounding box center [296, 158] width 64 height 97
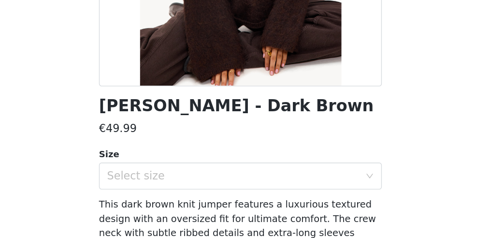
scroll to position [137, 0]
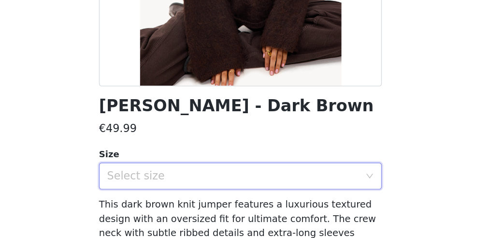
click at [210, 184] on div "Select size" at bounding box center [241, 193] width 185 height 18
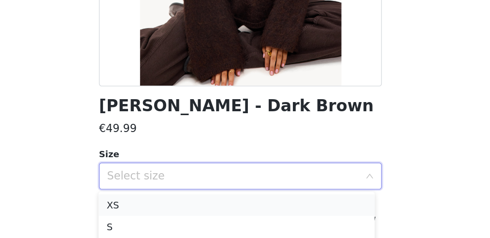
click at [170, 210] on li "XS" at bounding box center [242, 213] width 198 height 15
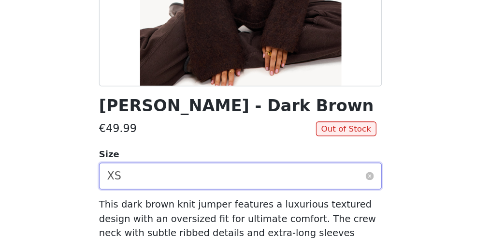
click at [195, 194] on div "Select size XS" at bounding box center [241, 193] width 185 height 18
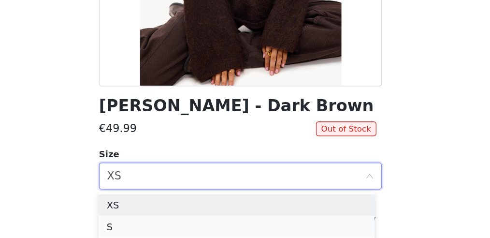
click at [168, 225] on li "S" at bounding box center [242, 229] width 198 height 15
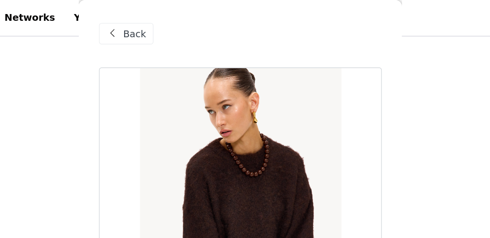
scroll to position [456, 0]
click at [167, 26] on span "Back" at bounding box center [169, 24] width 16 height 10
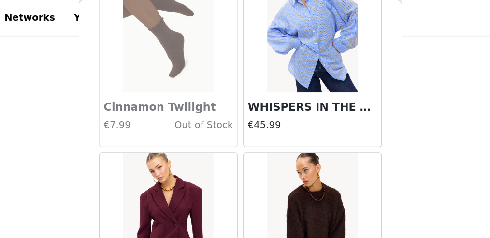
scroll to position [553, 0]
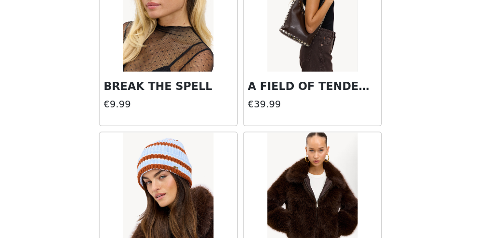
scroll to position [13795, 0]
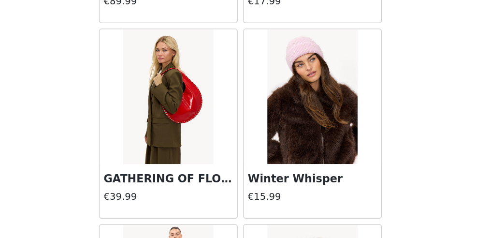
scroll to position [13092, 0]
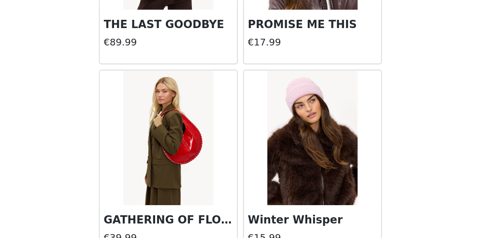
click at [303, 117] on img at bounding box center [296, 165] width 64 height 97
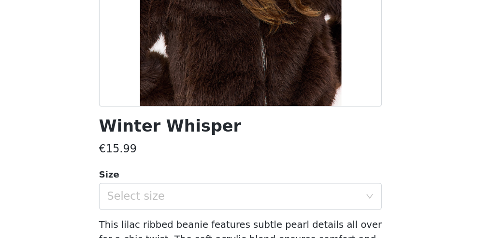
scroll to position [140, 0]
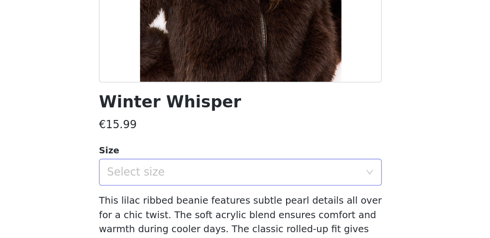
click at [213, 183] on div "Select size" at bounding box center [241, 190] width 185 height 18
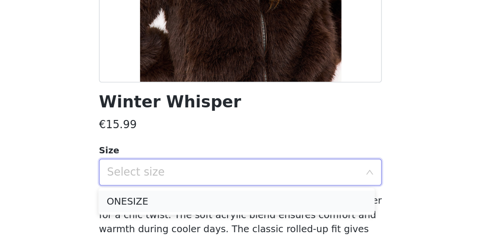
click at [181, 214] on li "ONESIZE" at bounding box center [242, 210] width 198 height 15
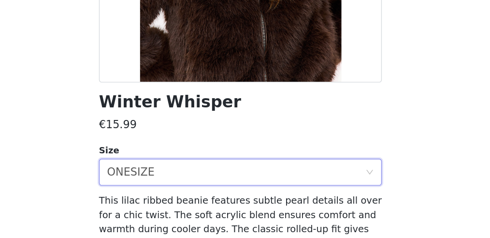
scroll to position [198, 0]
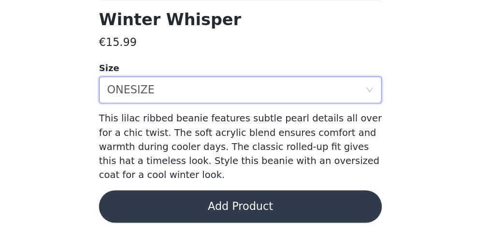
click at [222, 212] on button "Add Product" at bounding box center [244, 214] width 203 height 23
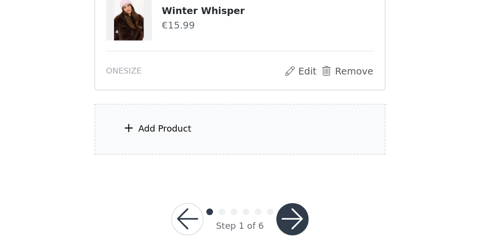
scroll to position [777, 0]
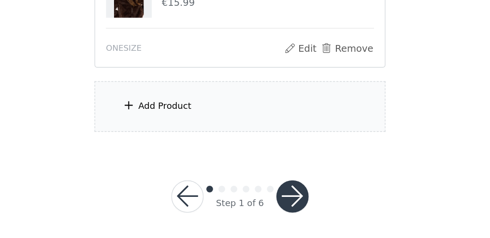
click at [227, 137] on div "Add Product" at bounding box center [244, 143] width 209 height 36
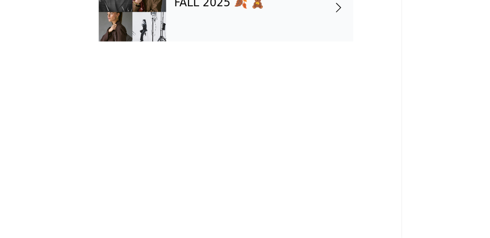
click at [243, 83] on div "FALL 2025 🍂 🧸" at bounding box center [259, 72] width 134 height 48
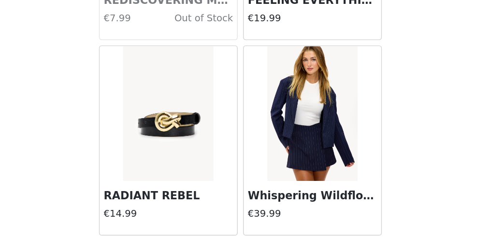
scroll to position [1235, 0]
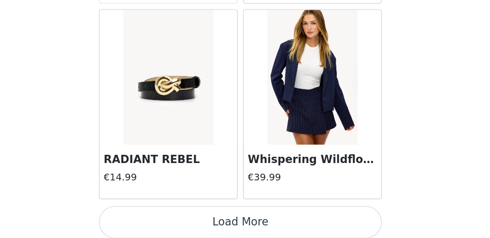
click at [227, 215] on button "Load More" at bounding box center [244, 225] width 203 height 23
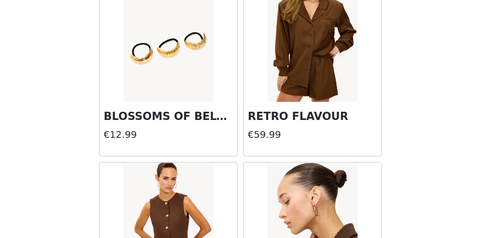
scroll to position [2631, 0]
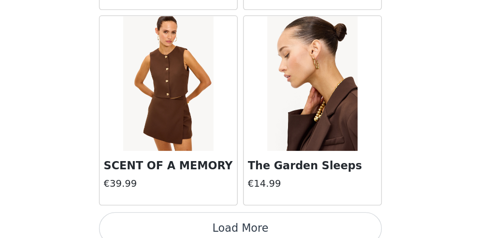
click at [227, 219] on button "Load More" at bounding box center [244, 230] width 203 height 23
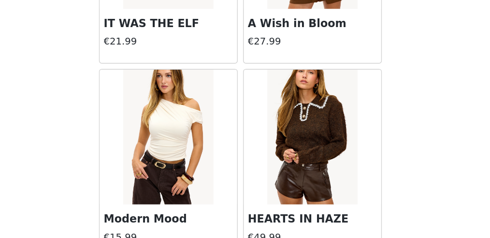
scroll to position [4026, 0]
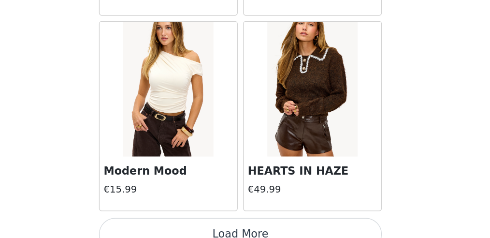
click at [238, 223] on button "Load More" at bounding box center [244, 234] width 203 height 23
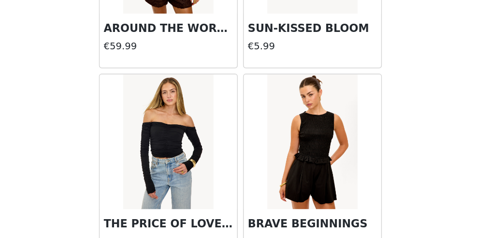
scroll to position [5422, 0]
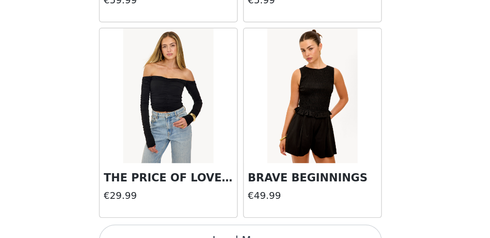
click at [245, 228] on button "Load More" at bounding box center [244, 239] width 203 height 23
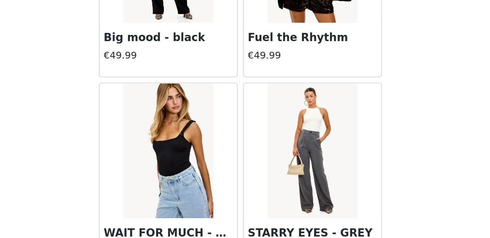
scroll to position [6643, 0]
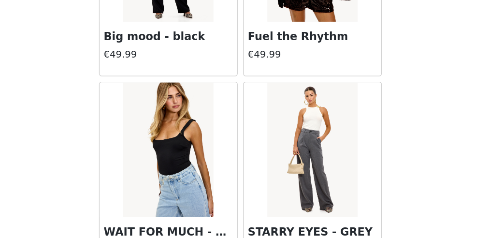
click at [211, 155] on img at bounding box center [193, 174] width 64 height 97
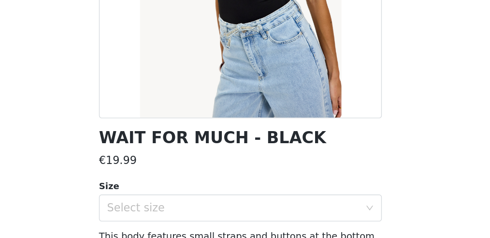
scroll to position [114, 0]
click at [185, 213] on div "Select size" at bounding box center [239, 216] width 181 height 10
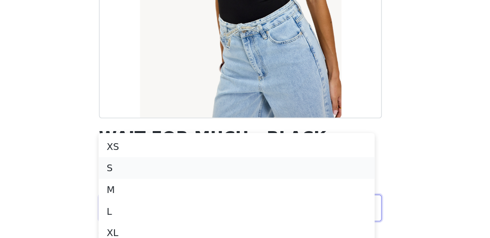
click at [169, 183] on li "S" at bounding box center [242, 187] width 198 height 15
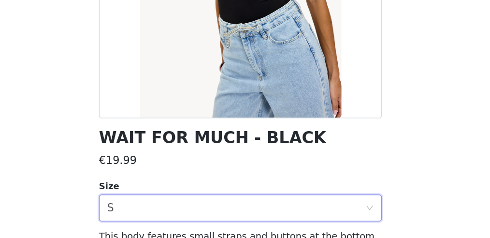
scroll to position [158, 0]
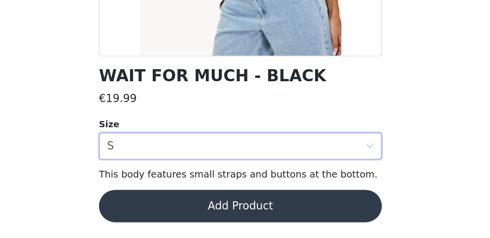
click at [215, 210] on button "Add Product" at bounding box center [244, 214] width 203 height 23
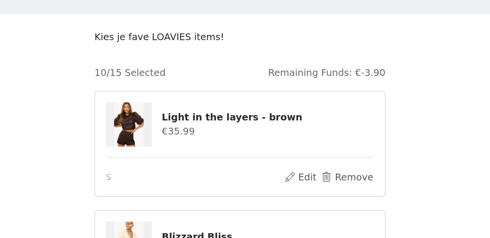
scroll to position [9, 0]
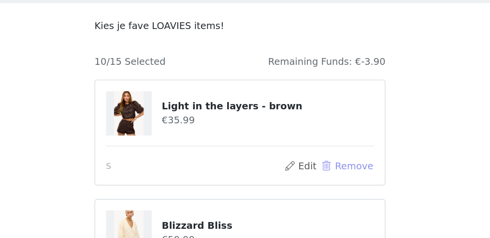
click at [312, 184] on button "Remove" at bounding box center [321, 186] width 39 height 12
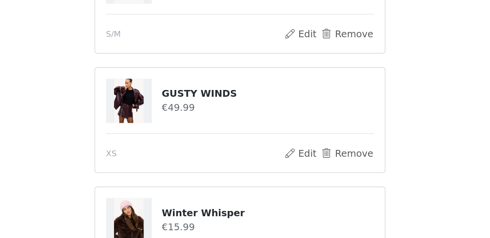
scroll to position [777, 0]
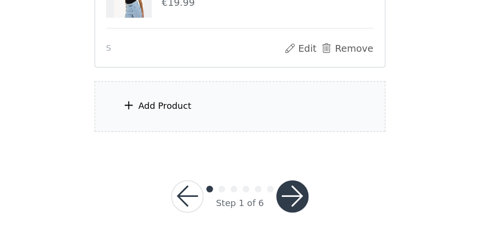
click at [260, 151] on div "Add Product" at bounding box center [244, 143] width 209 height 36
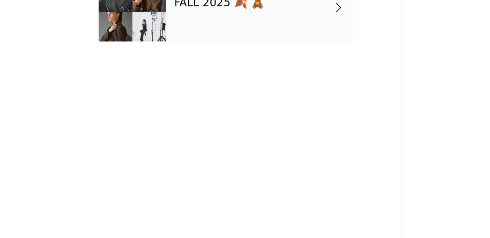
click at [267, 82] on div "FALL 2025 🍂 🧸" at bounding box center [259, 72] width 134 height 48
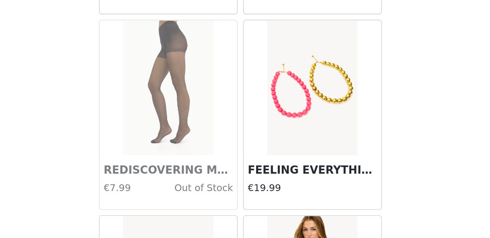
scroll to position [1235, 0]
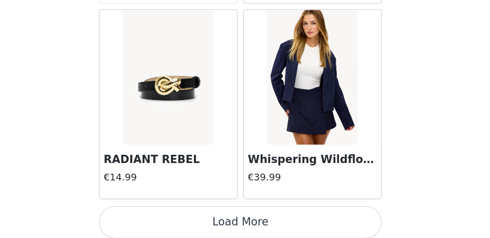
click at [244, 222] on button "Load More" at bounding box center [244, 225] width 203 height 23
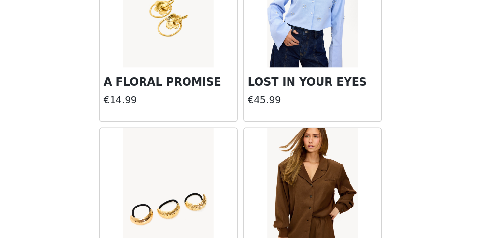
scroll to position [2631, 0]
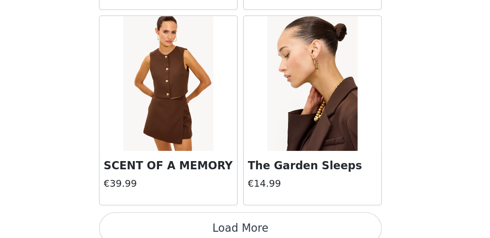
click at [231, 219] on button "Load More" at bounding box center [244, 230] width 203 height 23
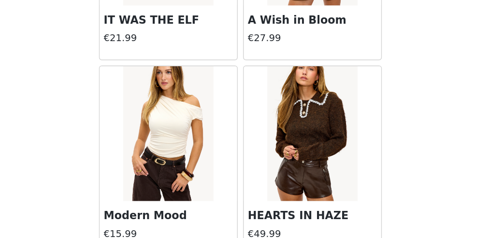
scroll to position [4026, 0]
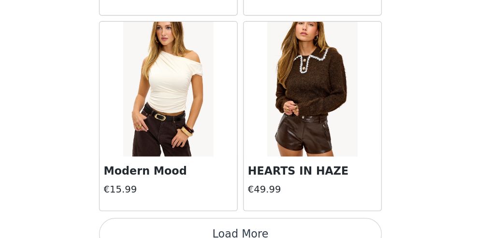
click at [242, 223] on button "Load More" at bounding box center [244, 234] width 203 height 23
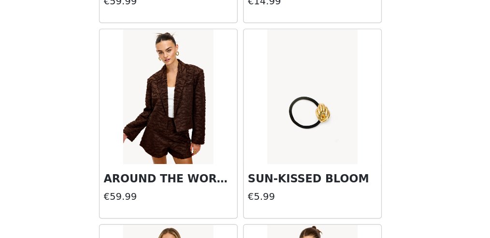
scroll to position [5422, 0]
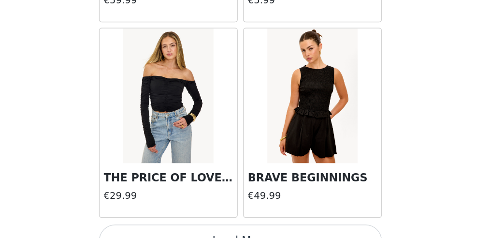
click at [242, 228] on button "Load More" at bounding box center [244, 239] width 203 height 23
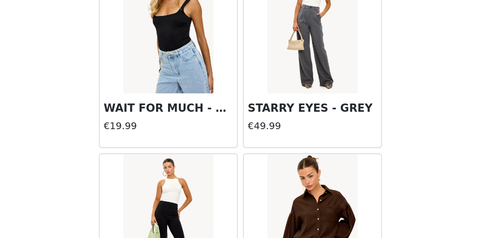
scroll to position [6817, 0]
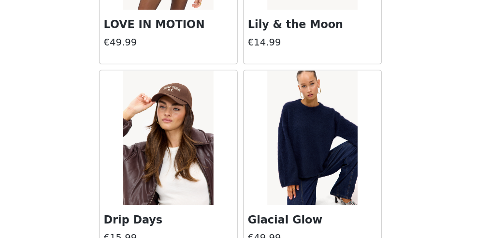
scroll to position [7635, 0]
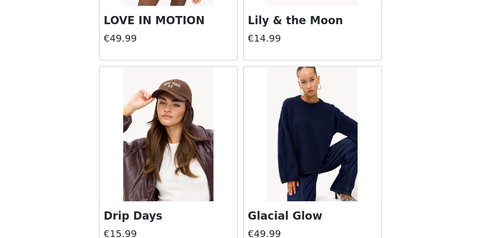
click at [193, 154] on img at bounding box center [193, 162] width 64 height 97
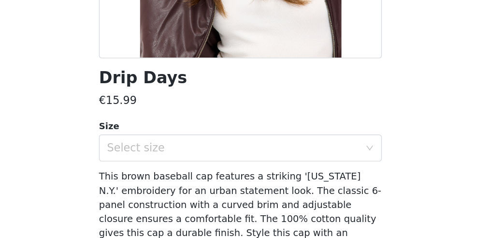
scroll to position [157, 0]
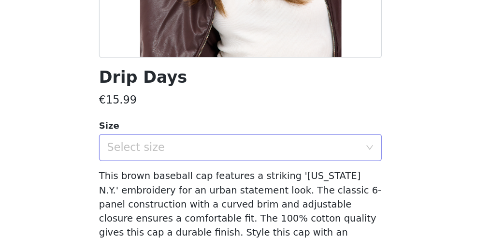
click at [223, 174] on div "Select size" at bounding box center [239, 173] width 181 height 10
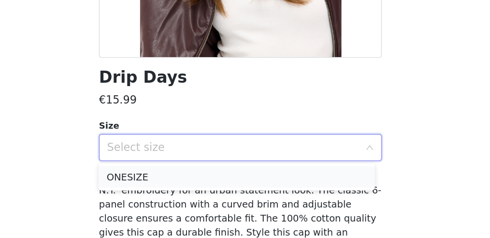
click at [208, 190] on li "ONESIZE" at bounding box center [242, 193] width 198 height 15
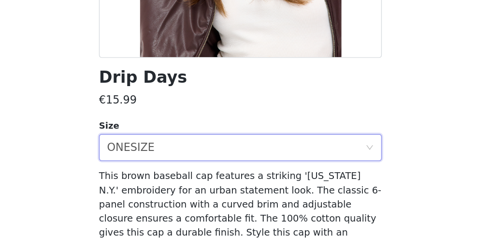
scroll to position [209, 0]
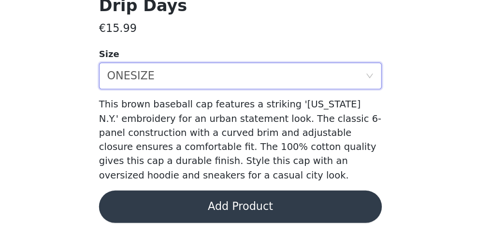
click at [236, 210] on button "Add Product" at bounding box center [244, 214] width 203 height 23
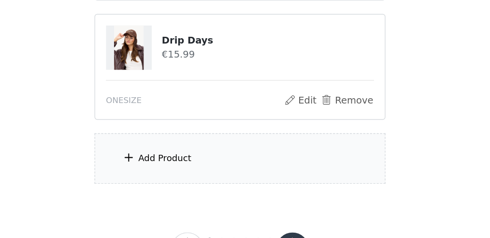
scroll to position [863, 0]
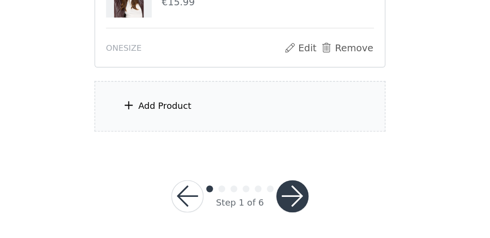
click at [243, 140] on div "Add Product" at bounding box center [244, 143] width 209 height 36
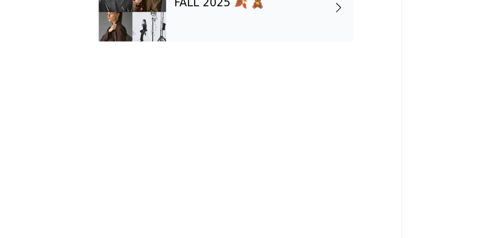
click at [266, 89] on div "FALL 2025 🍂 🧸" at bounding box center [259, 72] width 134 height 48
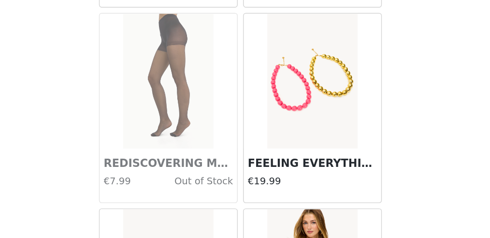
scroll to position [1235, 0]
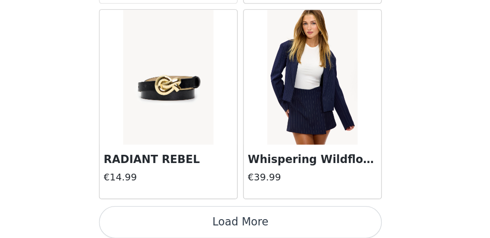
click at [247, 220] on button "Load More" at bounding box center [244, 225] width 203 height 23
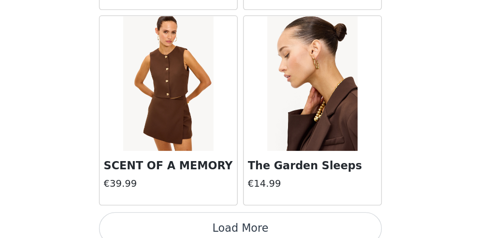
click at [238, 219] on button "Load More" at bounding box center [244, 230] width 203 height 23
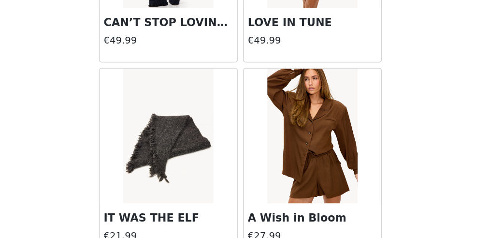
scroll to position [4026, 0]
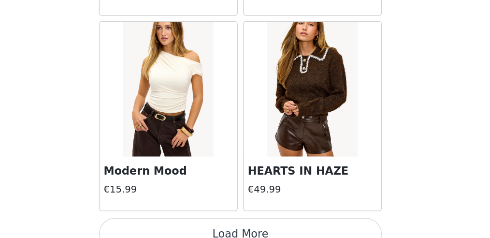
click at [244, 223] on button "Load More" at bounding box center [244, 234] width 203 height 23
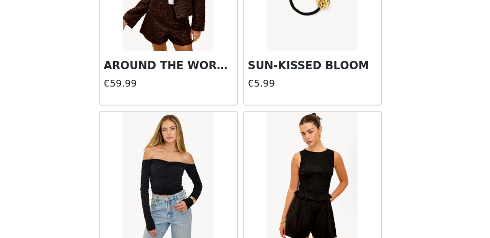
scroll to position [5422, 0]
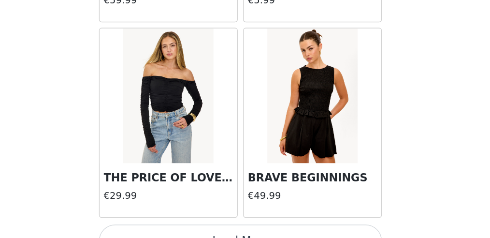
click at [252, 228] on button "Load More" at bounding box center [244, 239] width 203 height 23
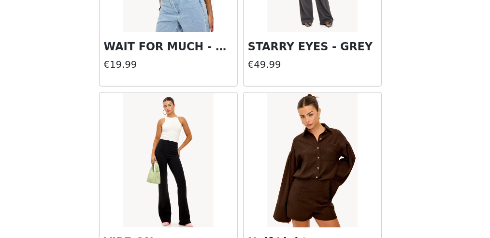
scroll to position [6817, 0]
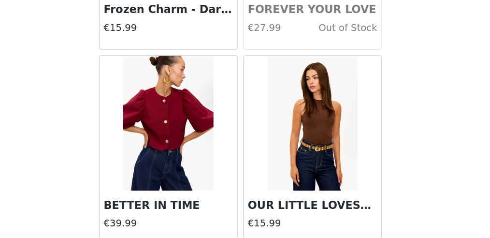
scroll to position [8203, 0]
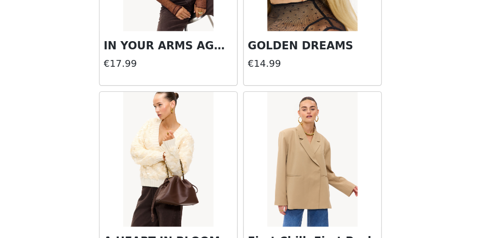
scroll to position [9608, 0]
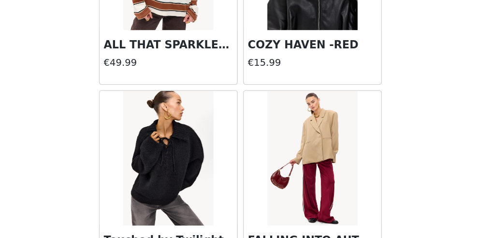
scroll to position [10996, 0]
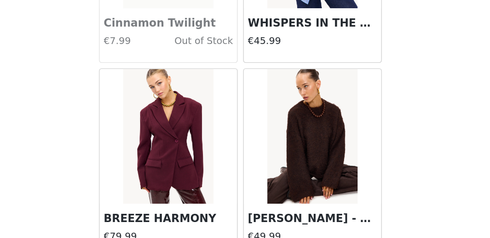
scroll to position [12397, 0]
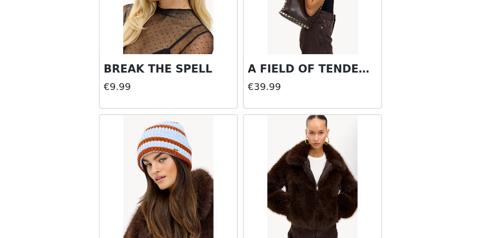
scroll to position [13795, 0]
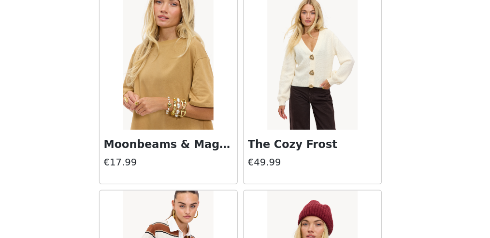
scroll to position [10766, 0]
click at [205, 115] on img at bounding box center [193, 111] width 64 height 97
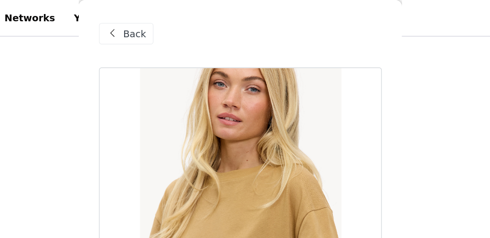
scroll to position [799, 0]
click at [162, 24] on span "Back" at bounding box center [169, 24] width 16 height 10
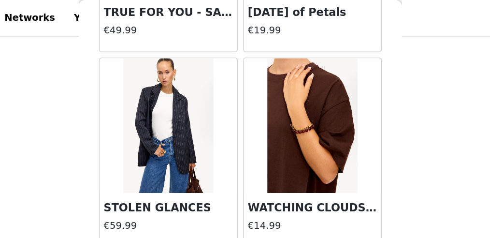
scroll to position [5192, 0]
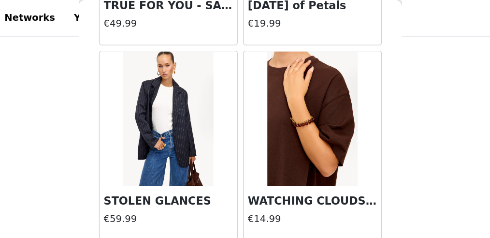
click at [280, 83] on img at bounding box center [296, 85] width 64 height 97
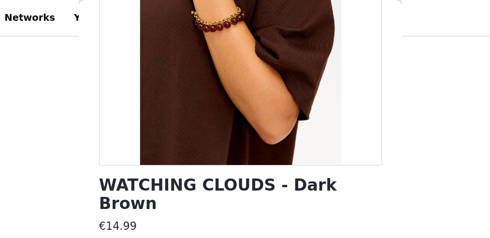
scroll to position [0, 0]
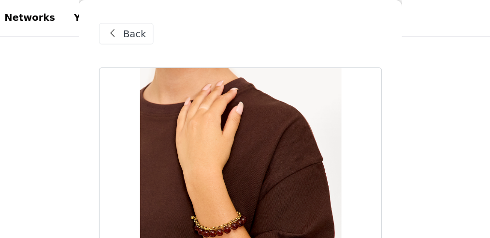
click at [167, 23] on span "Back" at bounding box center [169, 24] width 16 height 10
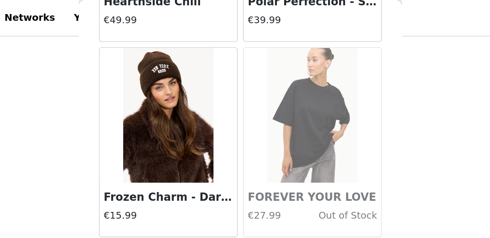
scroll to position [8136, 0]
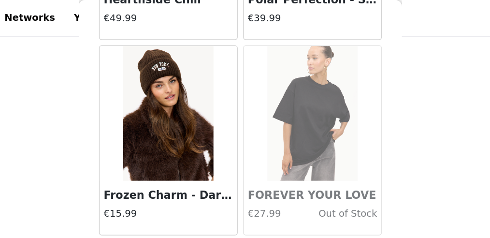
click at [200, 42] on img at bounding box center [193, 81] width 64 height 97
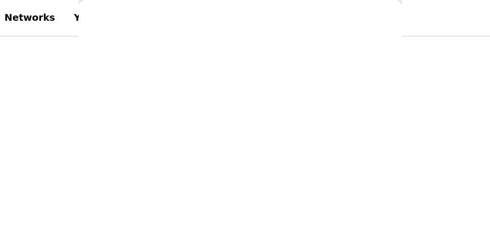
scroll to position [0, 0]
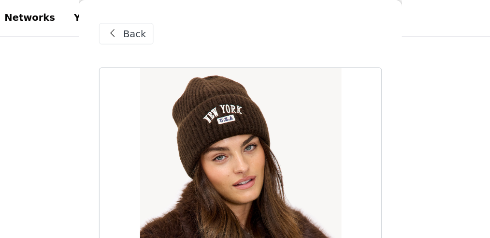
click at [159, 22] on div "Back" at bounding box center [162, 23] width 39 height 15
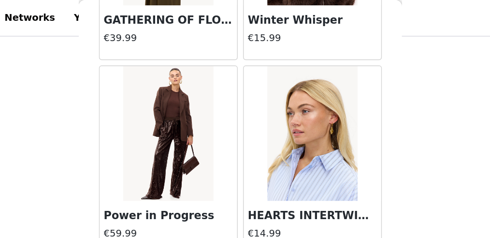
scroll to position [13408, 0]
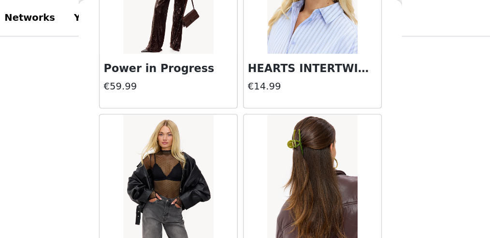
click at [292, 82] on img at bounding box center [296, 130] width 64 height 97
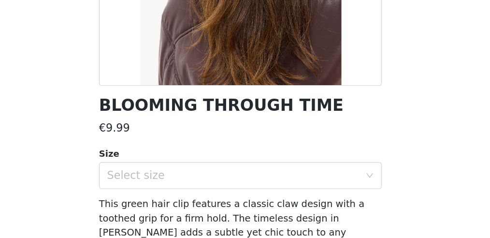
scroll to position [799, 0]
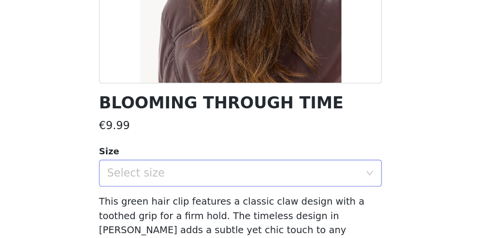
click at [195, 184] on div "Select size" at bounding box center [241, 178] width 185 height 18
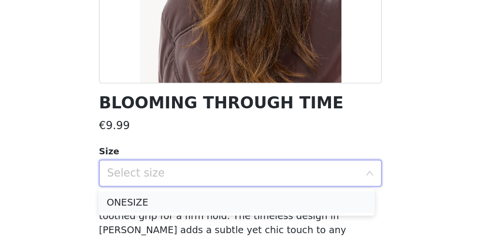
click at [183, 199] on li "ONESIZE" at bounding box center [242, 199] width 198 height 15
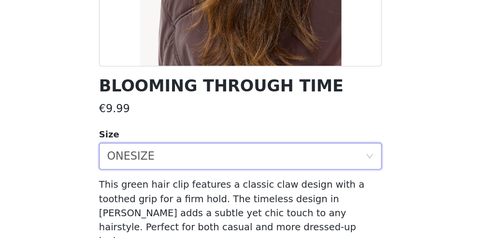
scroll to position [188, 0]
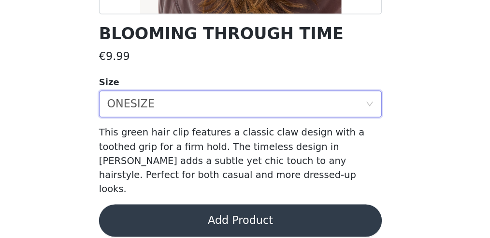
click at [219, 217] on button "Add Product" at bounding box center [244, 224] width 203 height 23
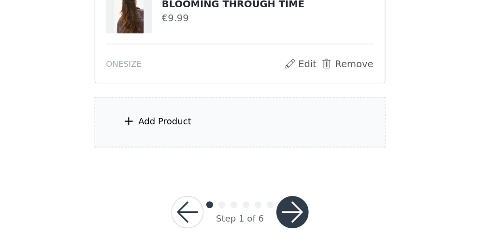
scroll to position [948, 0]
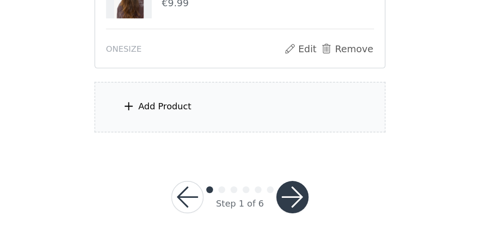
click at [276, 196] on button "button" at bounding box center [282, 207] width 23 height 23
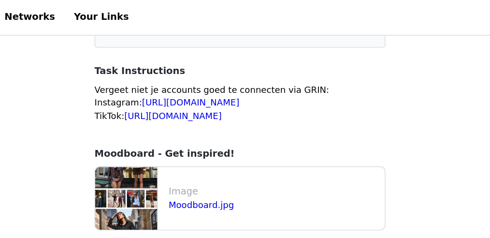
scroll to position [106, 0]
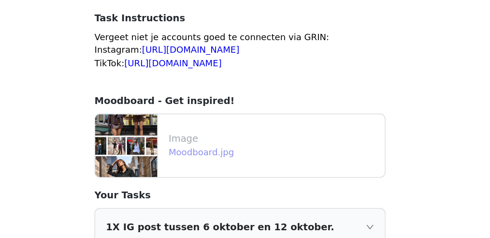
click at [218, 145] on link "Moodboard.jpg" at bounding box center [217, 147] width 47 height 7
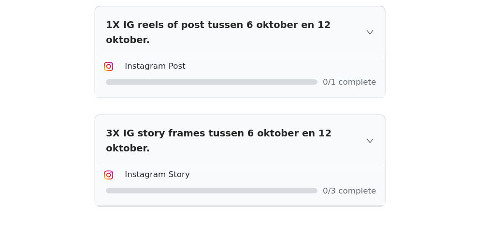
scroll to position [382, 0]
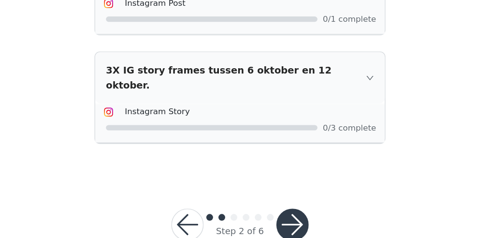
click at [286, 216] on button "button" at bounding box center [282, 227] width 23 height 23
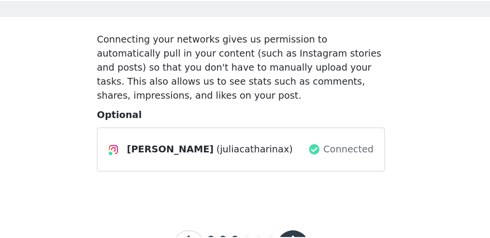
scroll to position [30, 0]
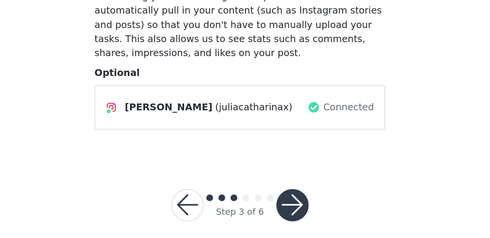
click at [286, 202] on button "button" at bounding box center [282, 213] width 23 height 23
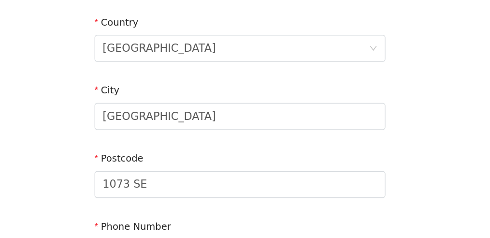
scroll to position [382, 0]
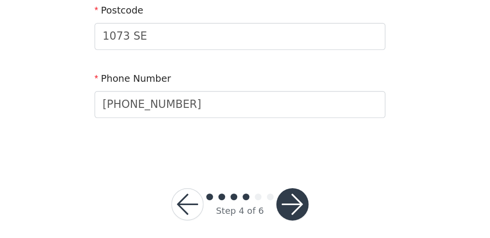
click at [287, 203] on button "button" at bounding box center [282, 213] width 23 height 23
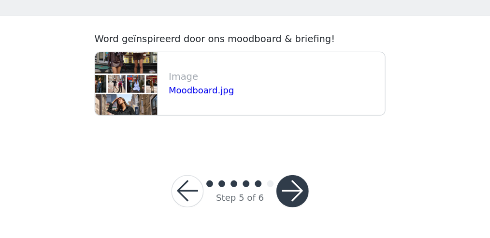
click at [287, 203] on button "button" at bounding box center [282, 203] width 23 height 23
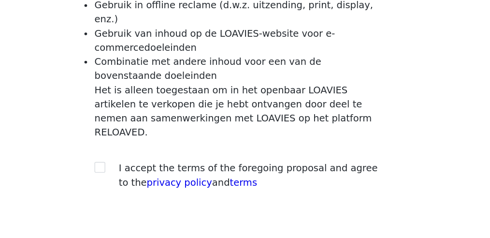
scroll to position [128, 0]
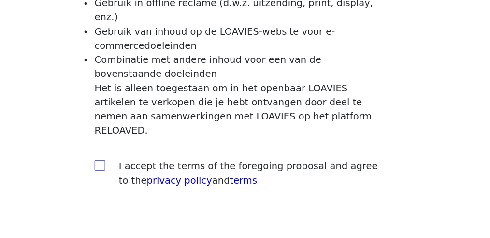
click at [147, 182] on span at bounding box center [144, 186] width 8 height 8
click at [147, 182] on input "checkbox" at bounding box center [143, 185] width 7 height 7
checkbox input "true"
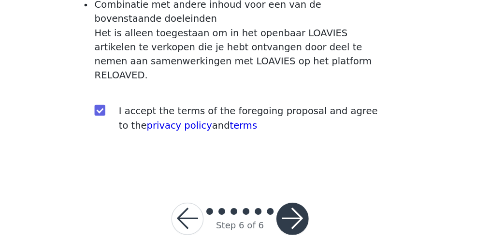
click at [279, 212] on button "button" at bounding box center [282, 223] width 23 height 23
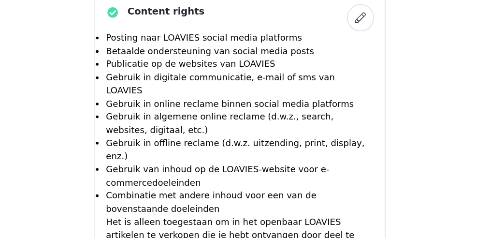
scroll to position [1040, 0]
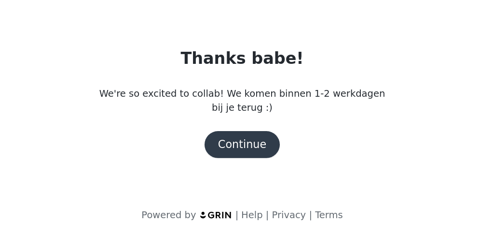
scroll to position [0, 0]
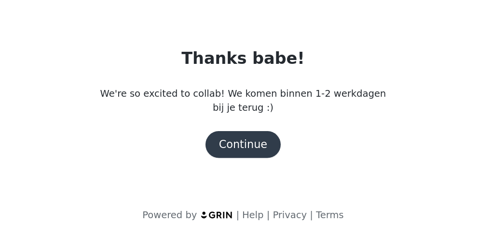
click at [244, 171] on button "Continue" at bounding box center [247, 170] width 54 height 19
